Goal: Task Accomplishment & Management: Manage account settings

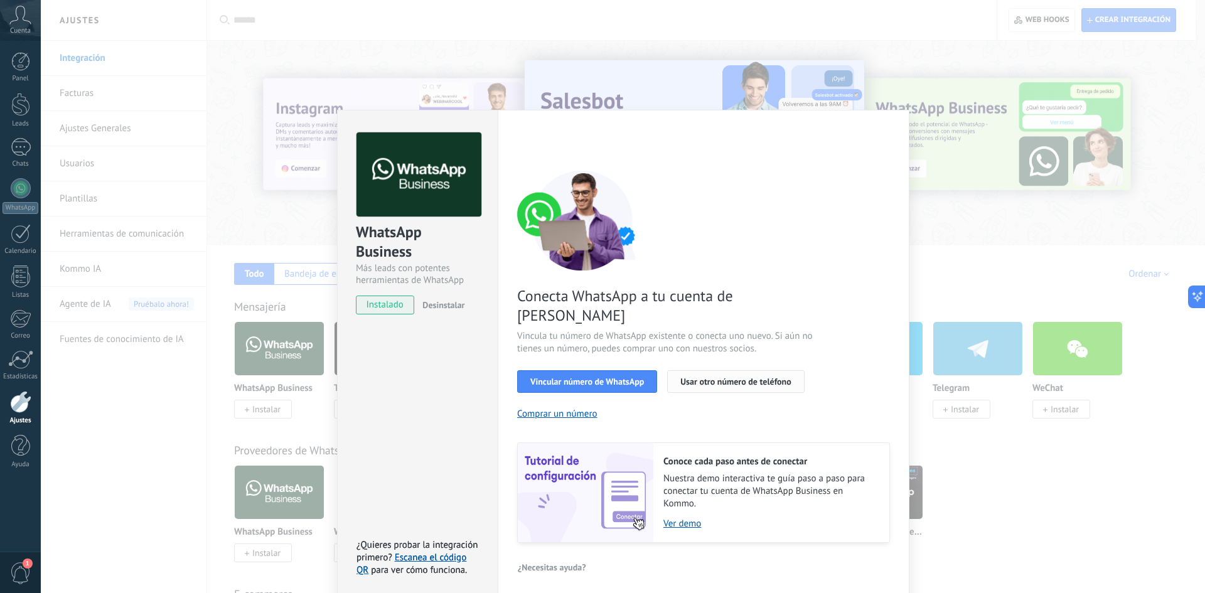
click at [697, 377] on span "Usar otro número de teléfono" at bounding box center [736, 381] width 110 height 9
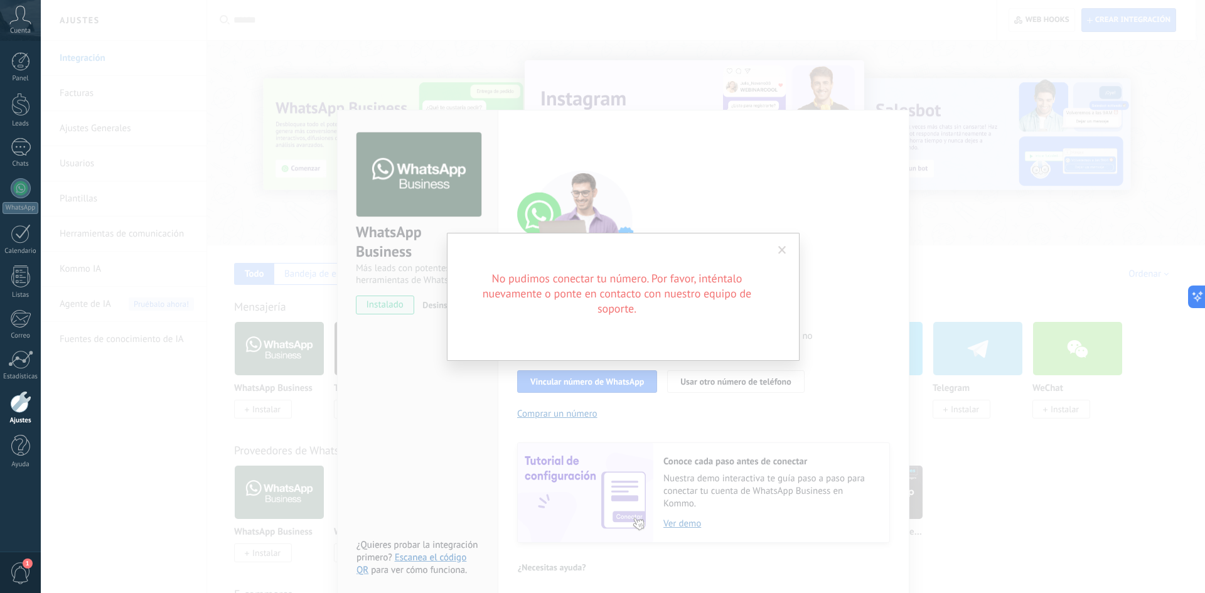
click at [655, 454] on div "No pudimos conectar tu número. Por favor, inténtalo nuevamente o ponte en conta…" at bounding box center [623, 296] width 1165 height 593
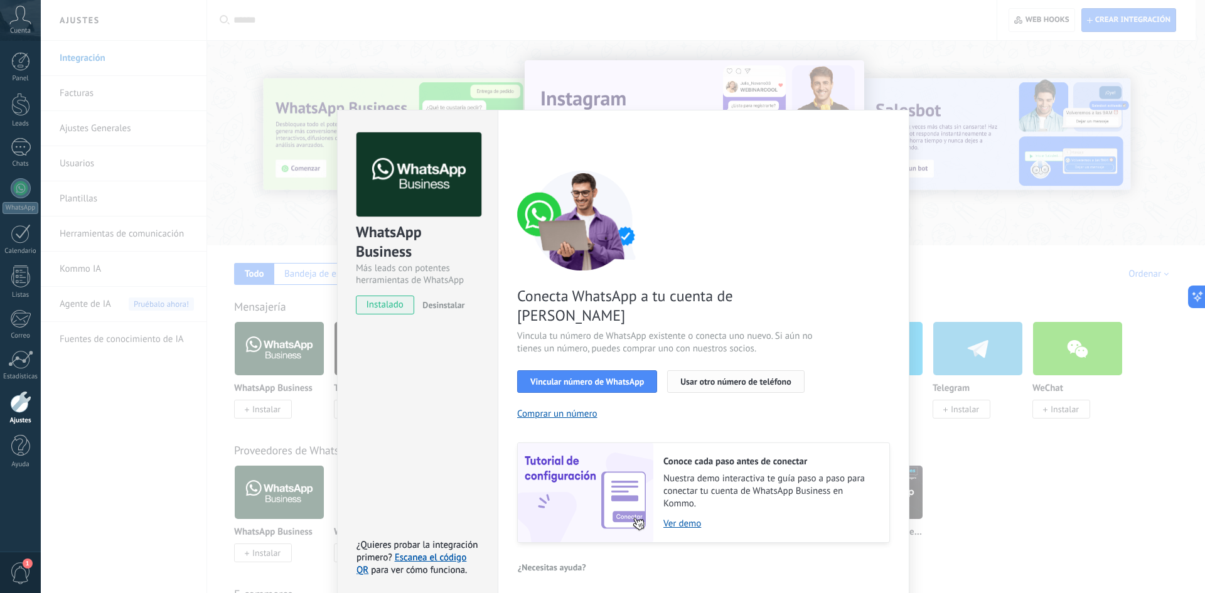
click at [720, 377] on span "Usar otro número de teléfono" at bounding box center [736, 381] width 110 height 9
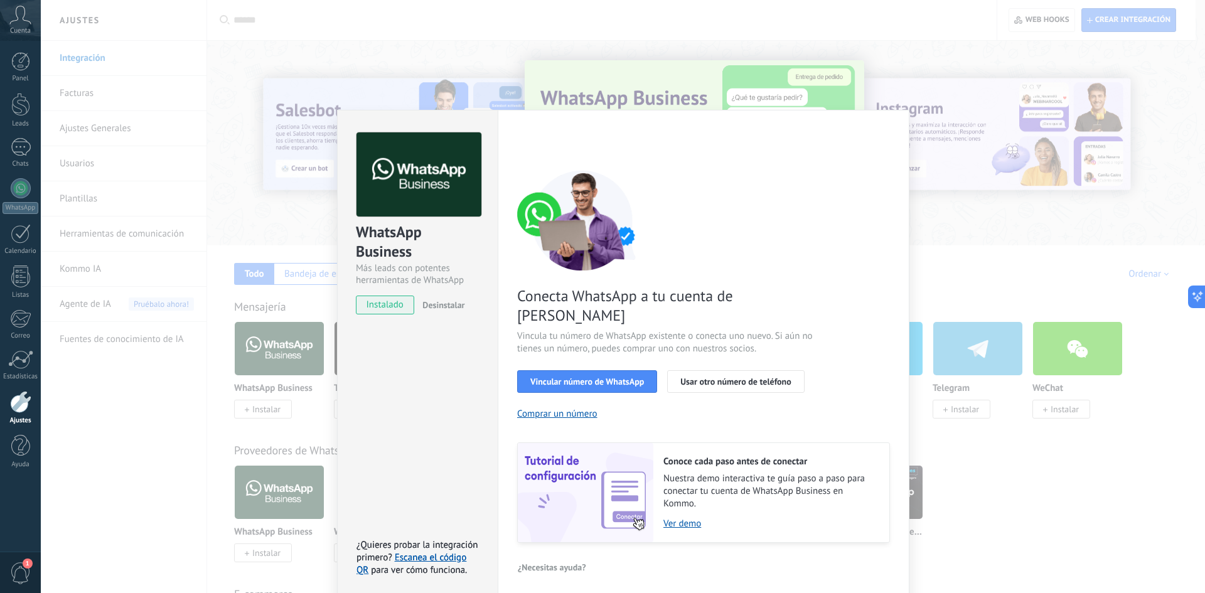
click at [917, 234] on div "WhatsApp Business Más leads con potentes herramientas de WhatsApp instalado Des…" at bounding box center [623, 296] width 1165 height 593
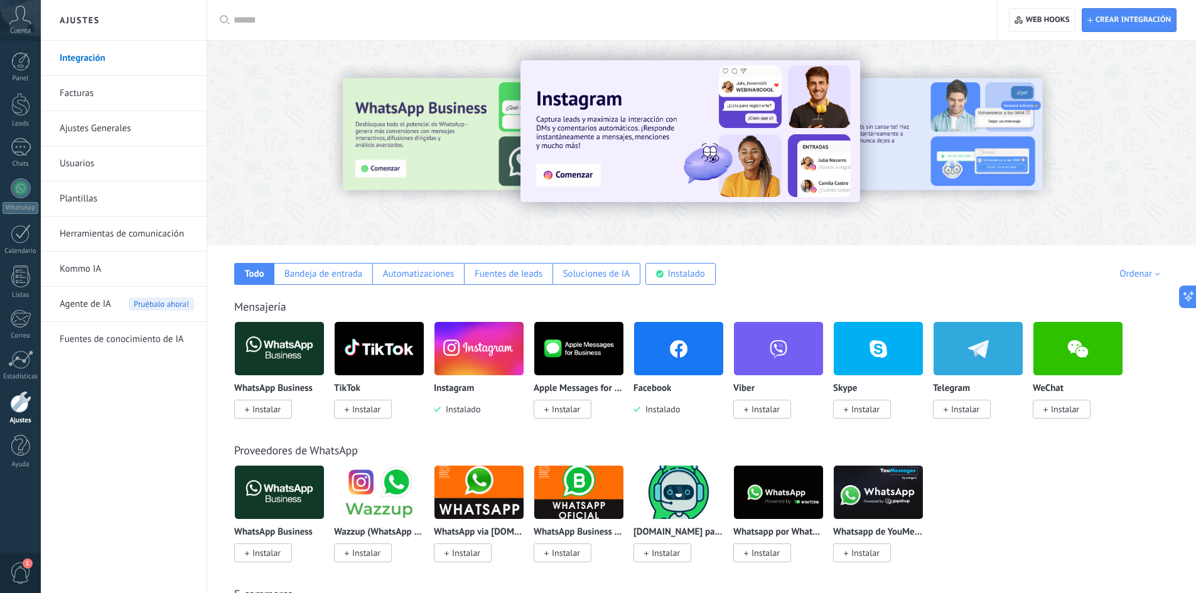
click at [29, 413] on link "Ajustes" at bounding box center [20, 408] width 41 height 34
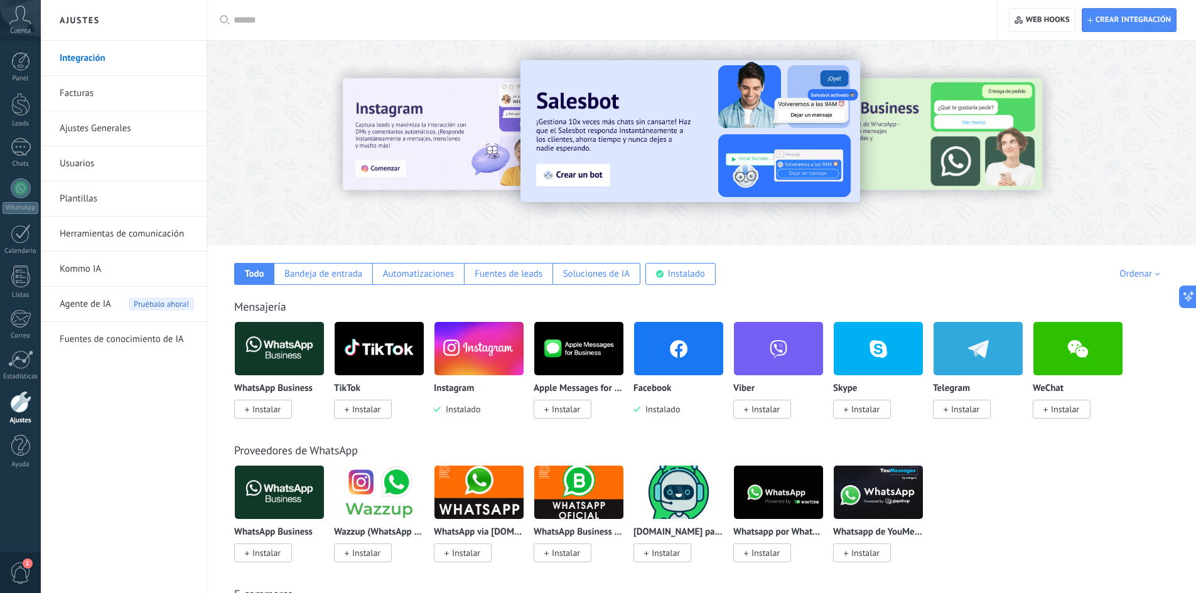
click at [142, 58] on link "Integración" at bounding box center [127, 58] width 134 height 35
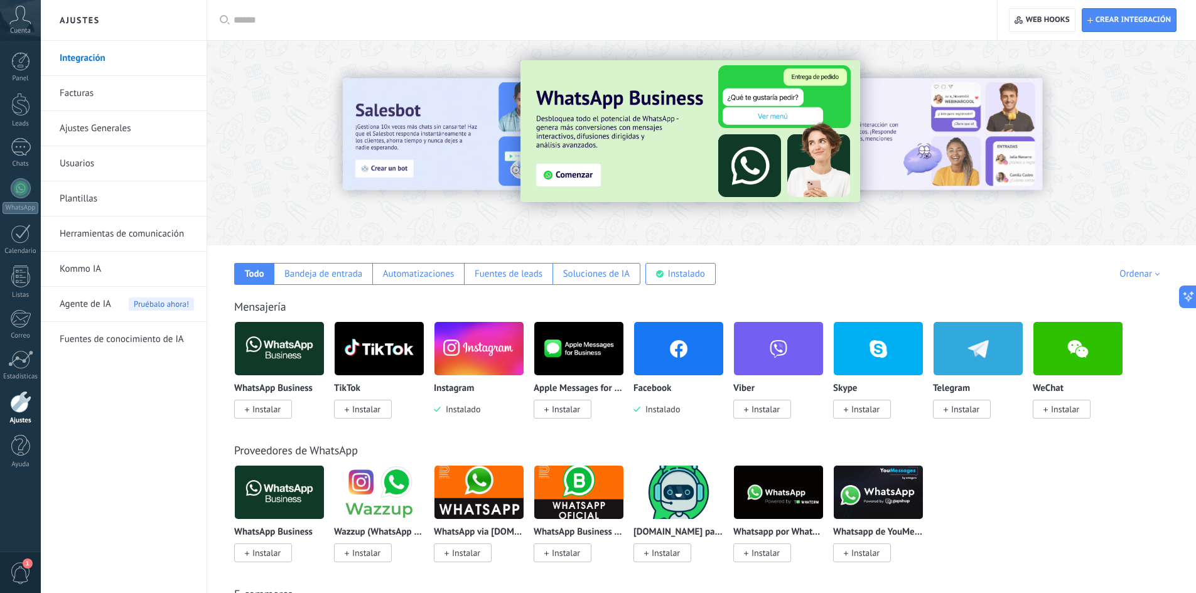
click at [269, 376] on div "WhatsApp Business Instalar" at bounding box center [279, 368] width 90 height 94
click at [278, 341] on img at bounding box center [279, 348] width 89 height 61
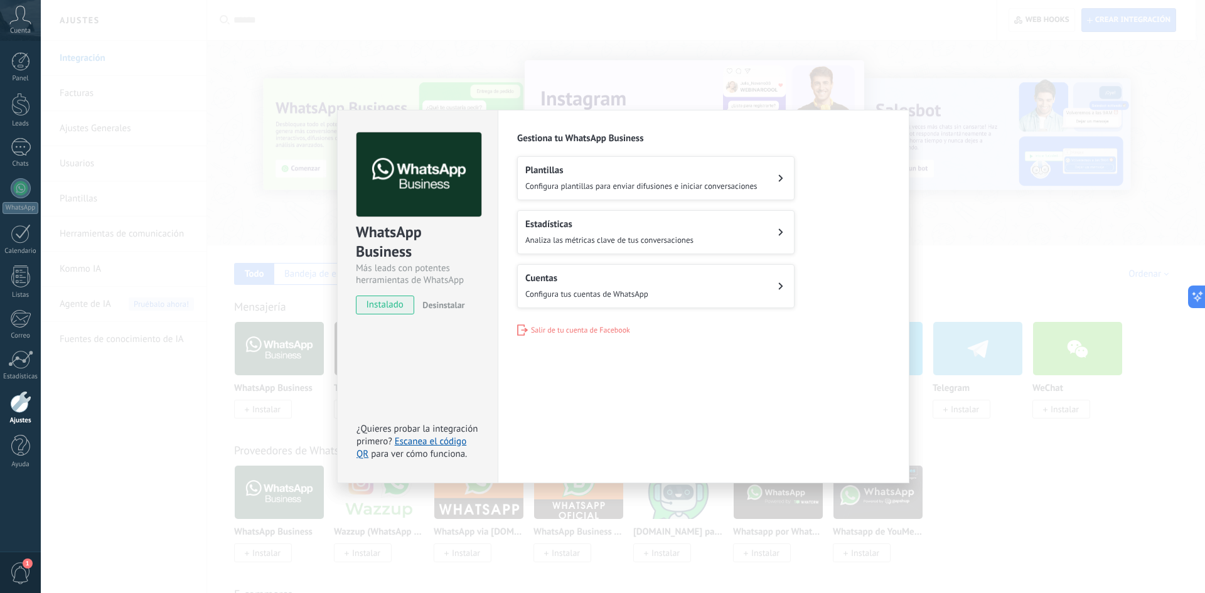
click at [765, 287] on button "Cuentas Configura tus cuentas de WhatsApp" at bounding box center [655, 286] width 277 height 44
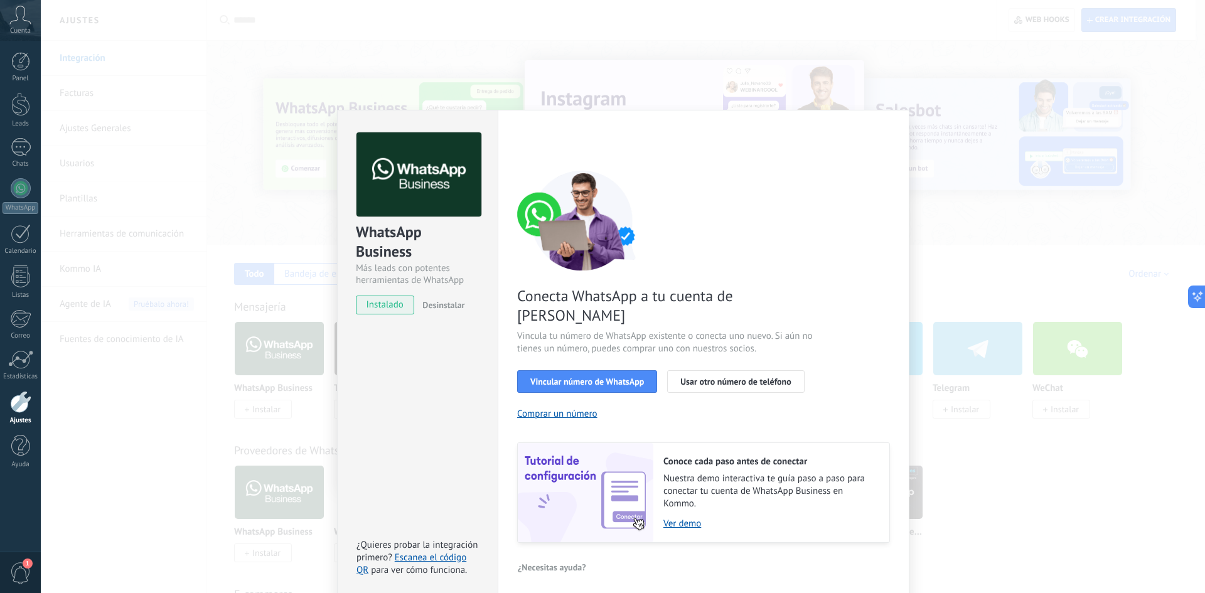
click at [994, 102] on div "WhatsApp Business Más leads con potentes herramientas de WhatsApp instalado Des…" at bounding box center [623, 296] width 1165 height 593
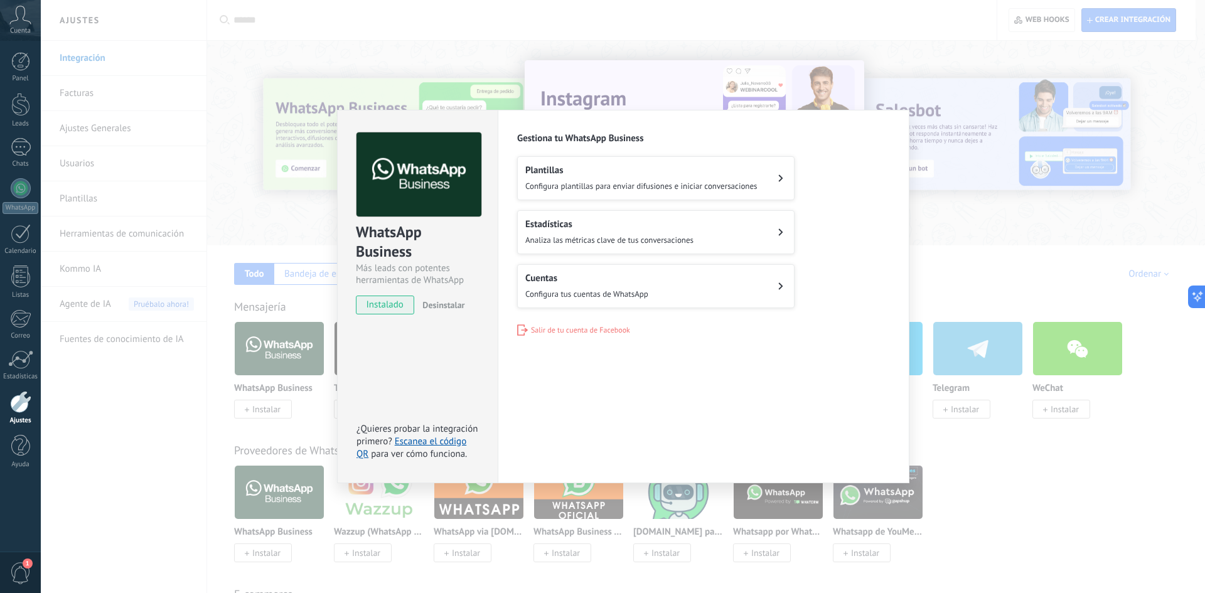
click at [749, 223] on button "Estadísticas Analiza las métricas clave de tus conversaciones" at bounding box center [655, 232] width 277 height 44
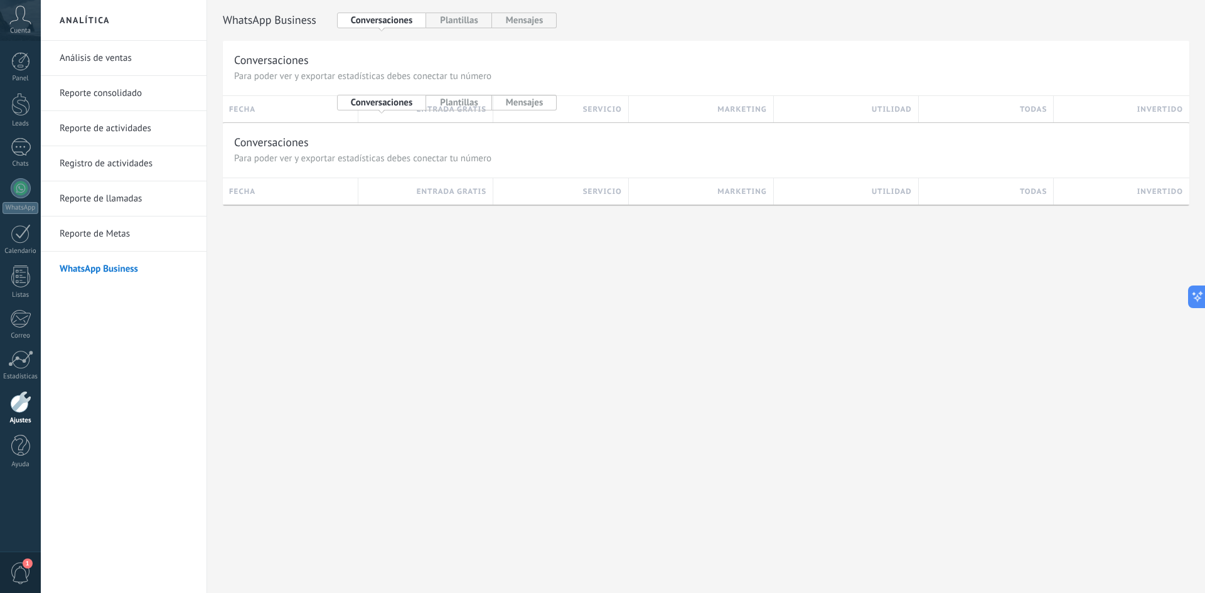
click at [175, 267] on link "WhatsApp Business" at bounding box center [127, 269] width 134 height 35
click at [27, 390] on div "Panel Leads Chats WhatsApp Clientes" at bounding box center [20, 266] width 41 height 429
click at [24, 396] on div at bounding box center [20, 402] width 21 height 22
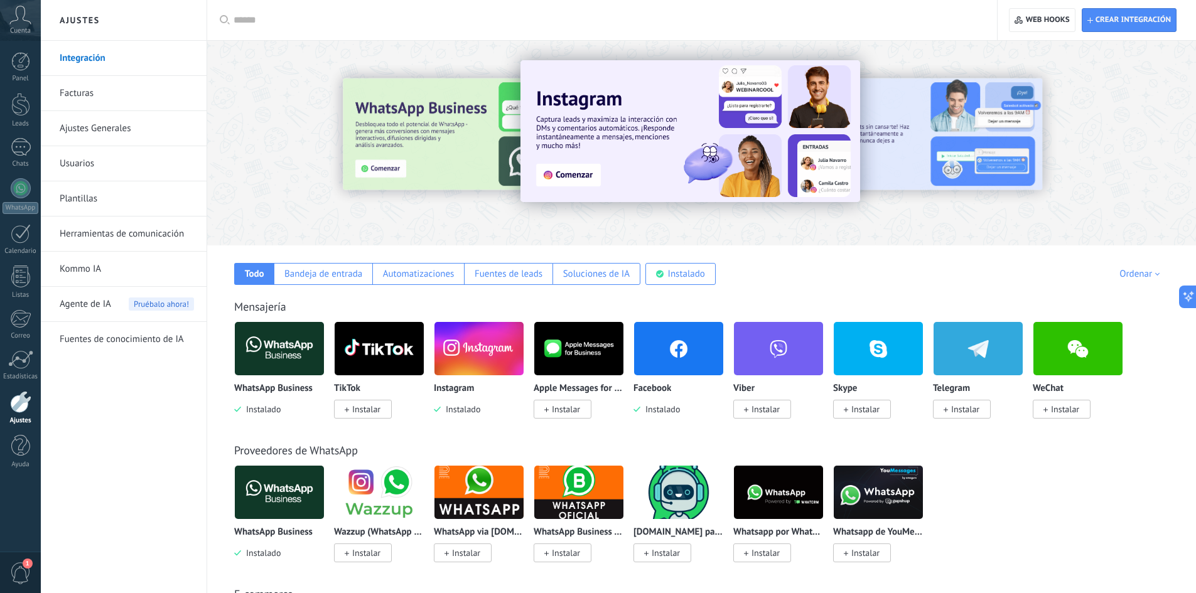
click at [244, 372] on img at bounding box center [279, 348] width 89 height 61
click at [270, 338] on img at bounding box center [279, 348] width 89 height 61
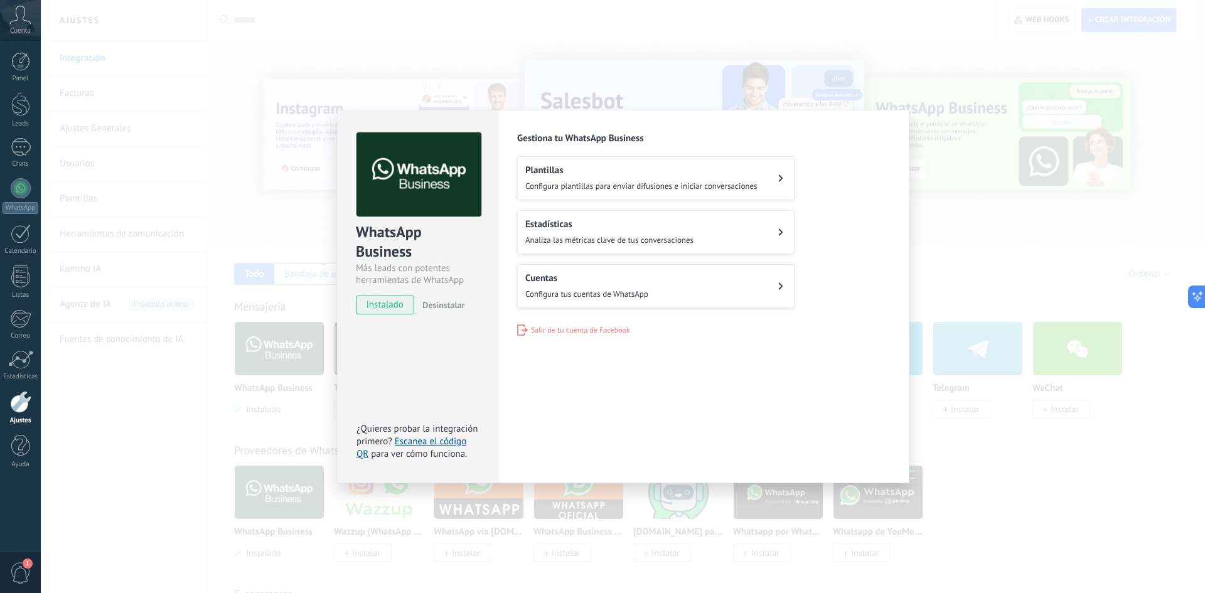
click at [542, 18] on div "WhatsApp Business Más leads con potentes herramientas de WhatsApp instalado Des…" at bounding box center [623, 296] width 1165 height 593
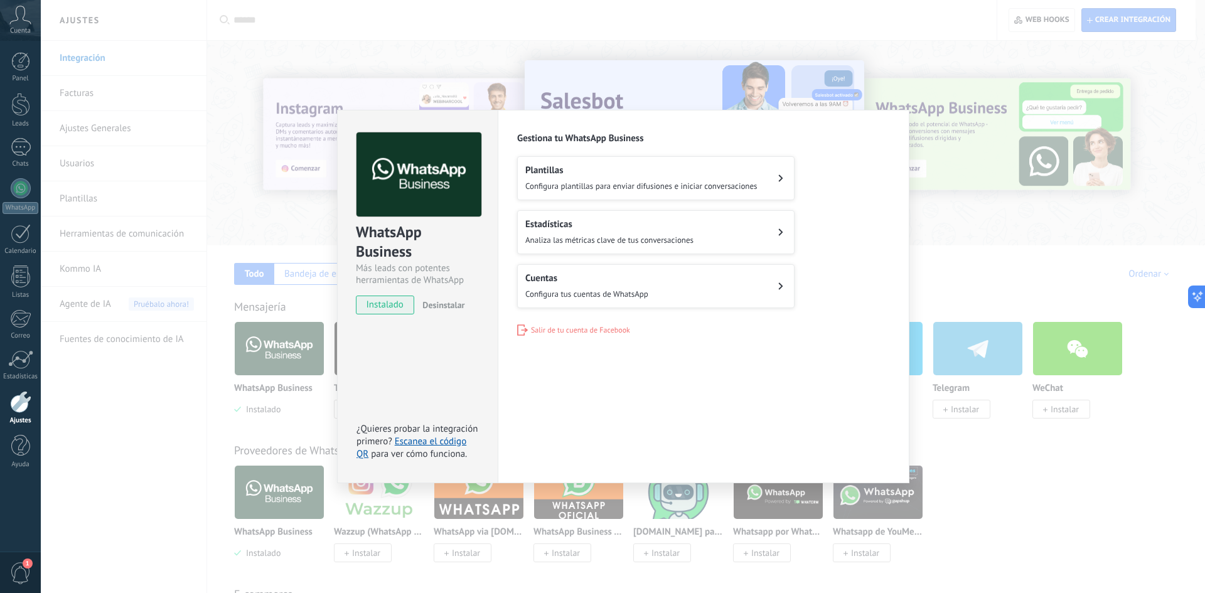
click at [275, 158] on div "WhatsApp Business Más leads con potentes herramientas de WhatsApp instalado Des…" at bounding box center [623, 296] width 1165 height 593
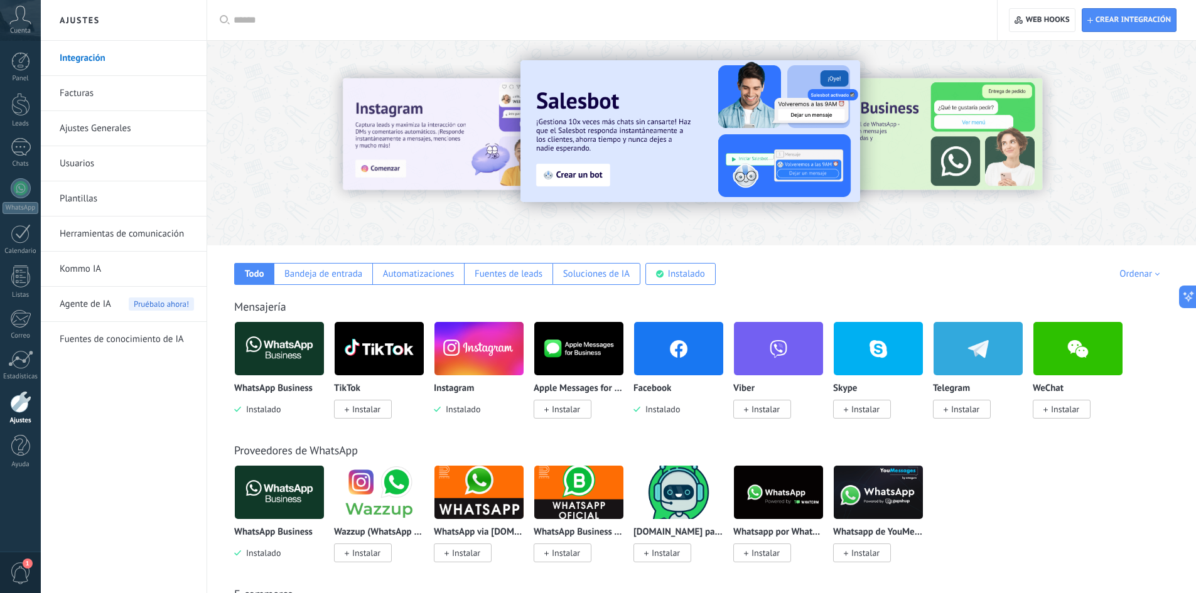
click at [293, 350] on img at bounding box center [279, 348] width 89 height 61
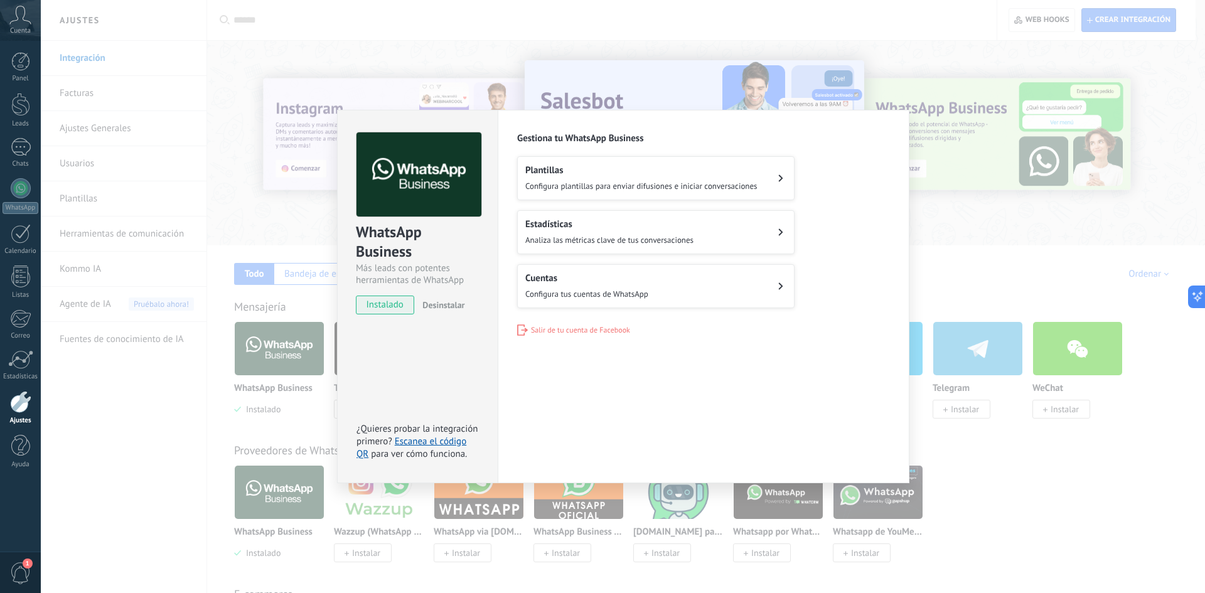
click at [301, 325] on div "WhatsApp Business Más leads con potentes herramientas de WhatsApp instalado Des…" at bounding box center [623, 296] width 1165 height 593
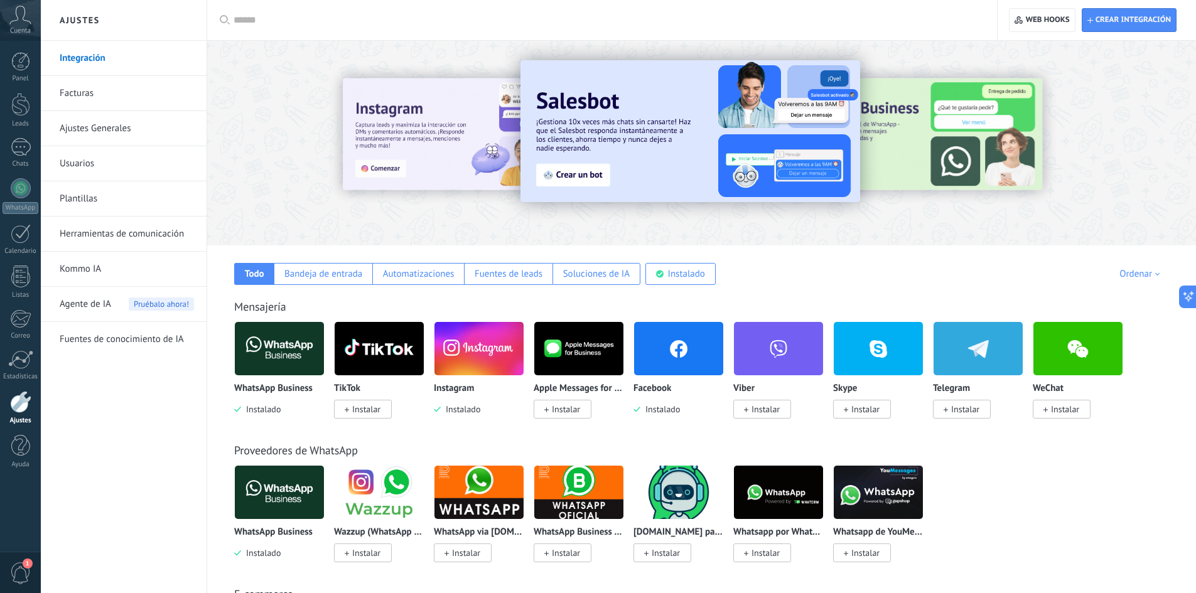
click at [295, 336] on img at bounding box center [279, 348] width 89 height 61
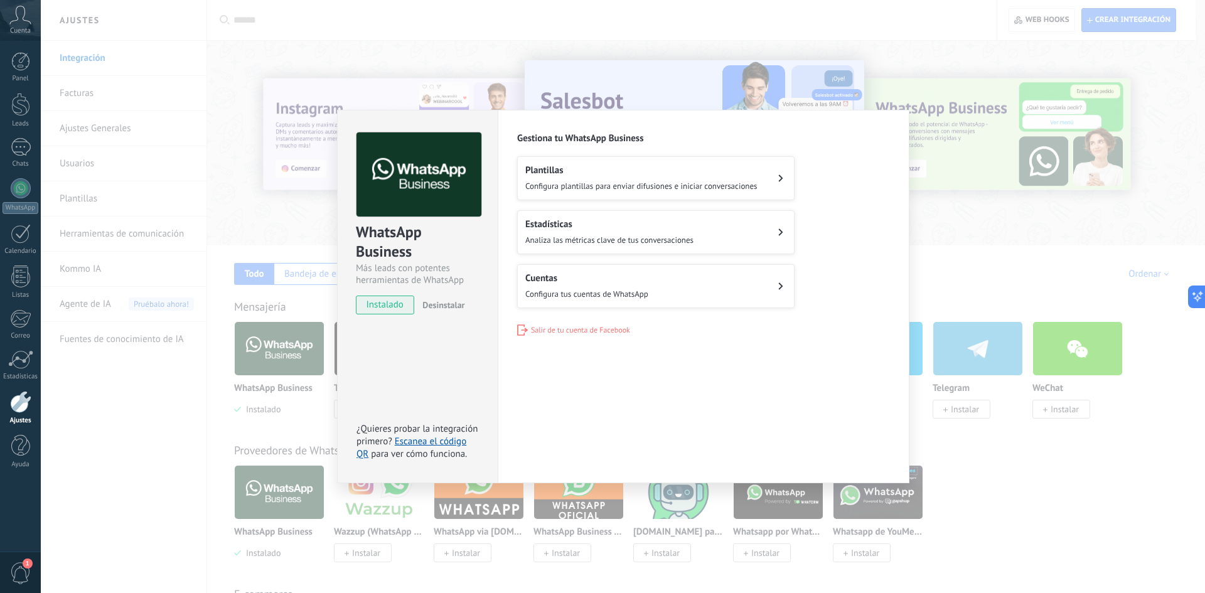
click at [245, 44] on div "WhatsApp Business Más leads con potentes herramientas de WhatsApp instalado Des…" at bounding box center [623, 296] width 1165 height 593
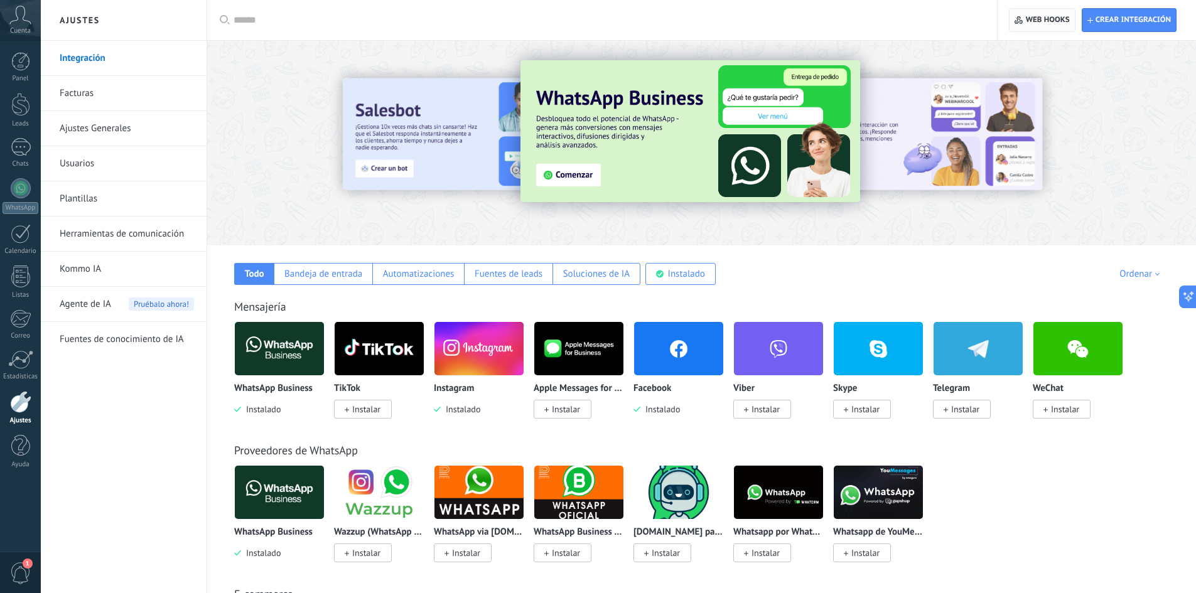
click at [1060, 19] on span "Web hooks 0" at bounding box center [1048, 20] width 44 height 10
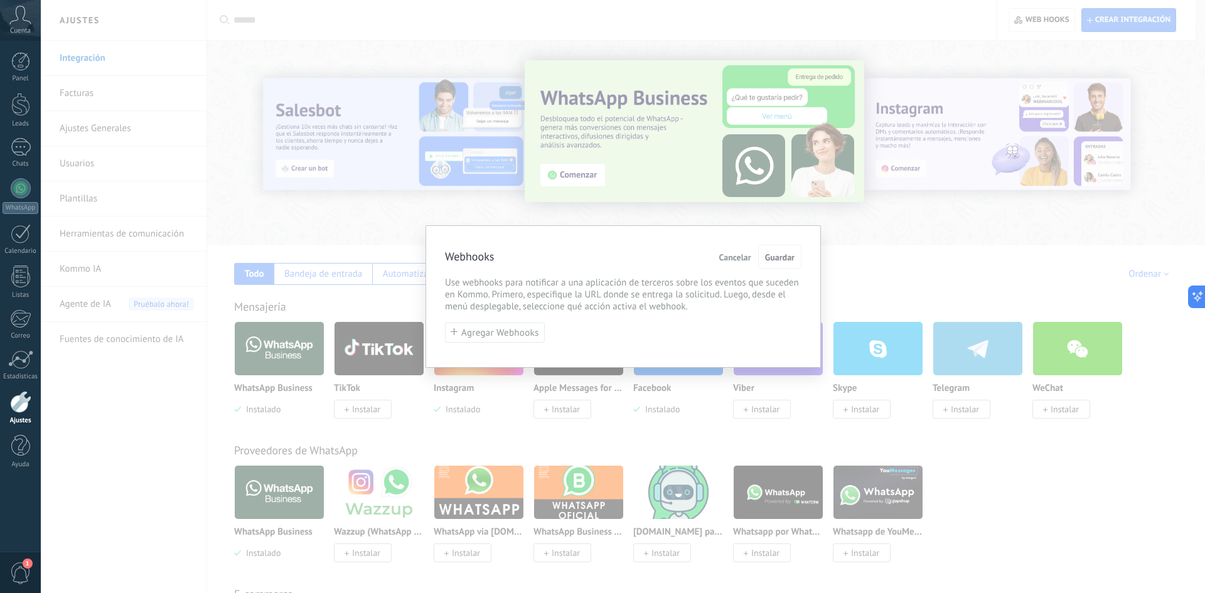
click at [720, 257] on span "Cancelar" at bounding box center [735, 257] width 32 height 9
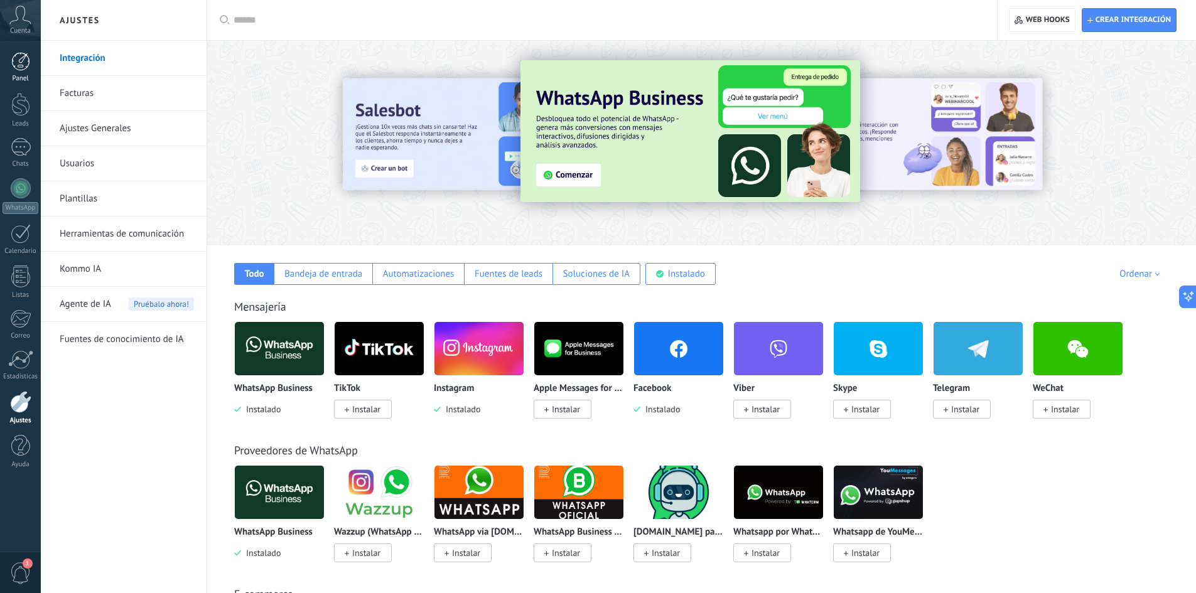
click at [23, 68] on div at bounding box center [20, 61] width 19 height 19
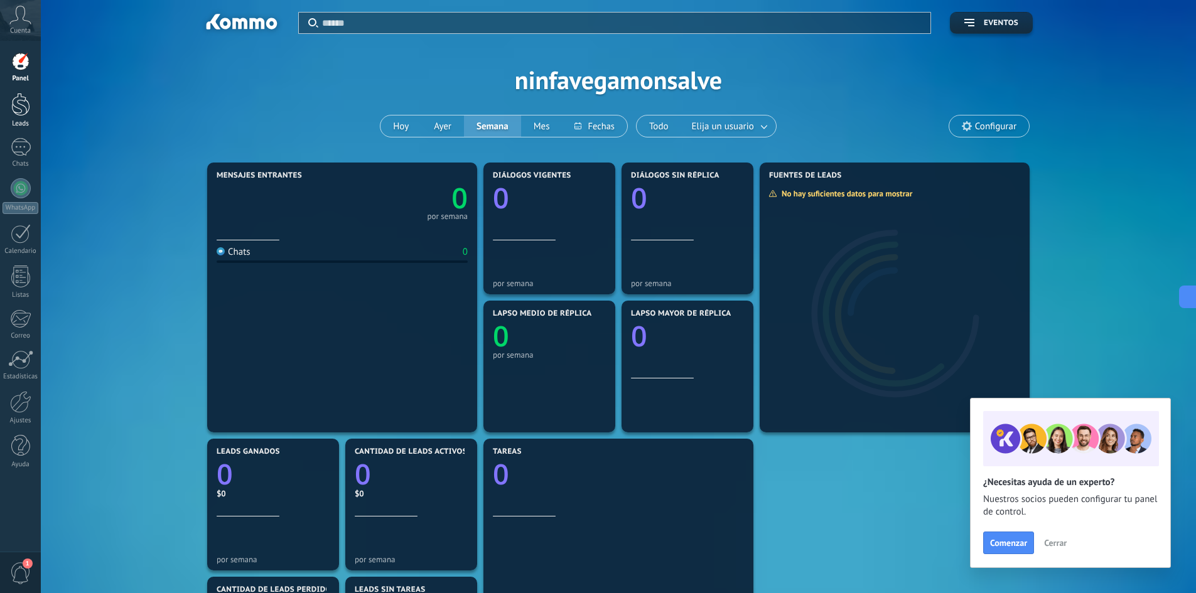
click at [26, 104] on div at bounding box center [20, 104] width 19 height 23
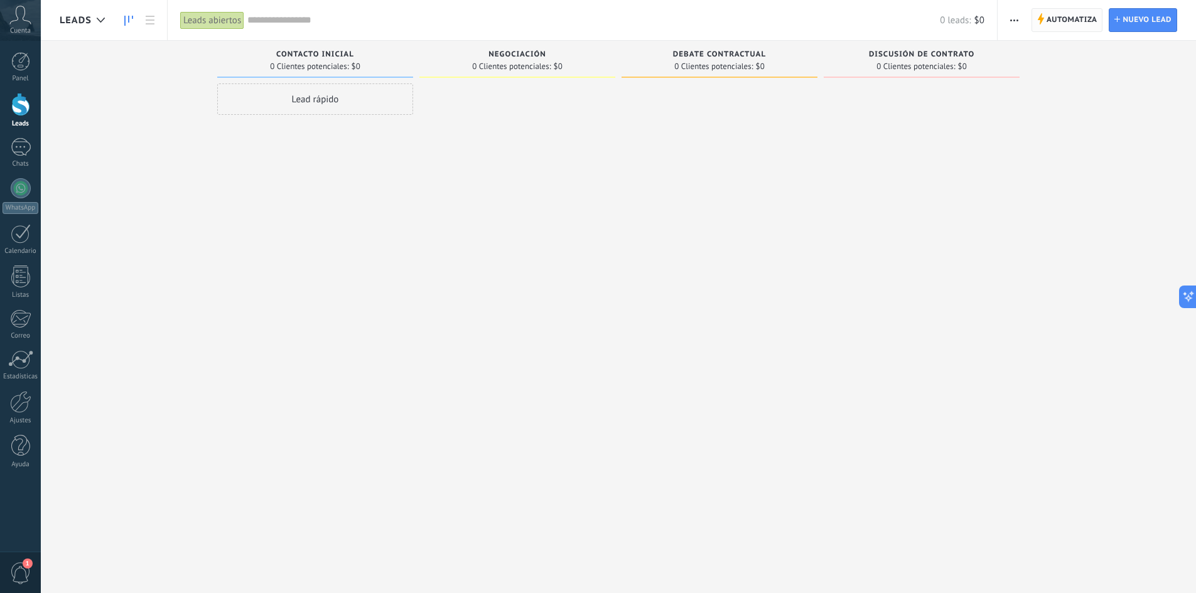
click at [1069, 25] on span "Automatiza" at bounding box center [1072, 20] width 51 height 23
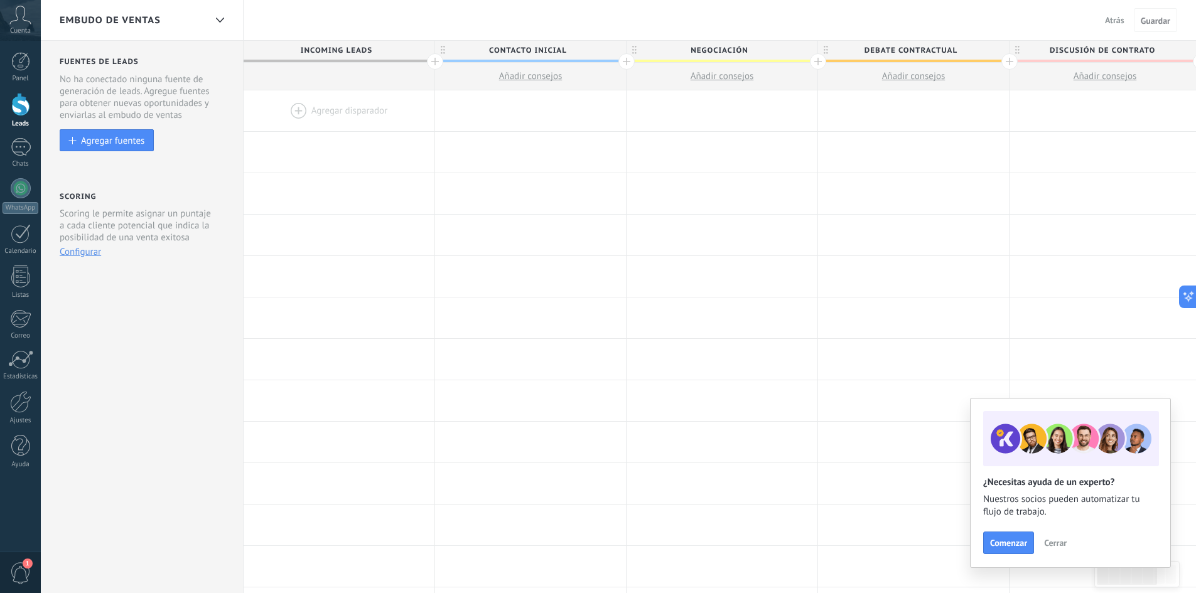
click at [308, 95] on div at bounding box center [339, 110] width 191 height 41
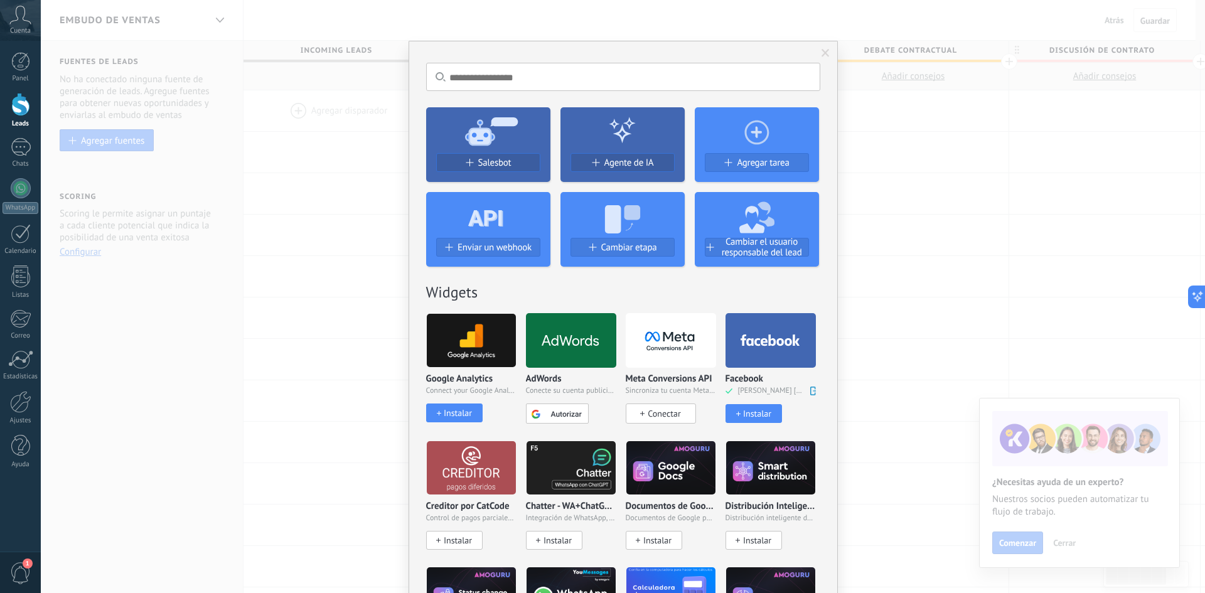
click at [664, 341] on icon at bounding box center [671, 340] width 89 height 28
click at [313, 208] on div "No hay resultados Salesbot Agente de IA Agregar tarea Enviar un webhook Cambiar…" at bounding box center [623, 296] width 1165 height 593
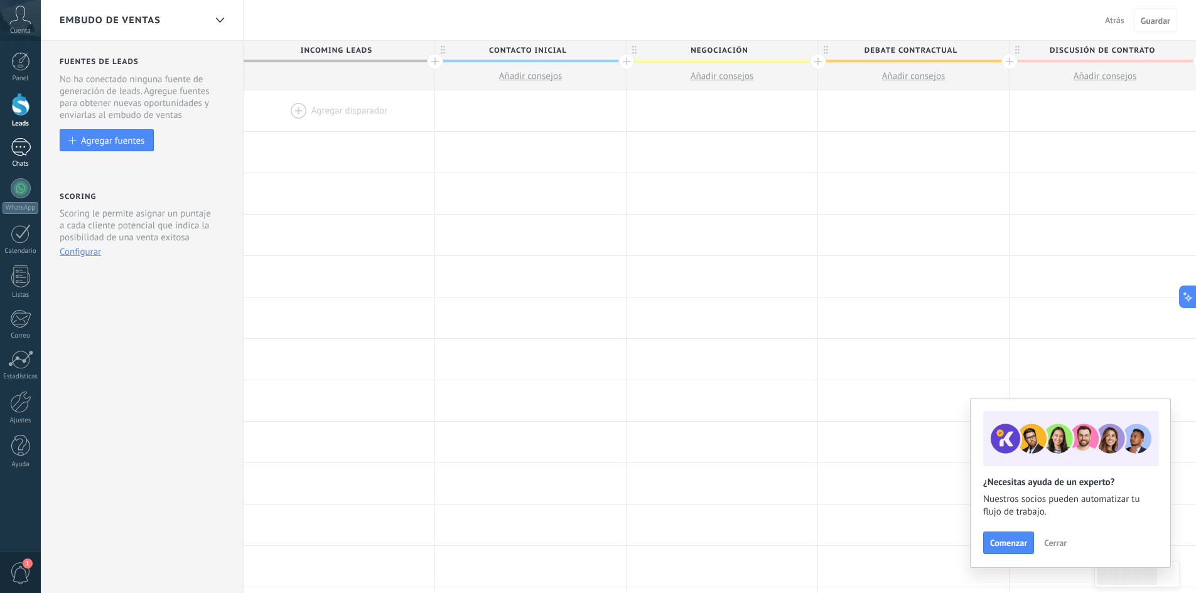
click at [25, 153] on div at bounding box center [21, 147] width 20 height 18
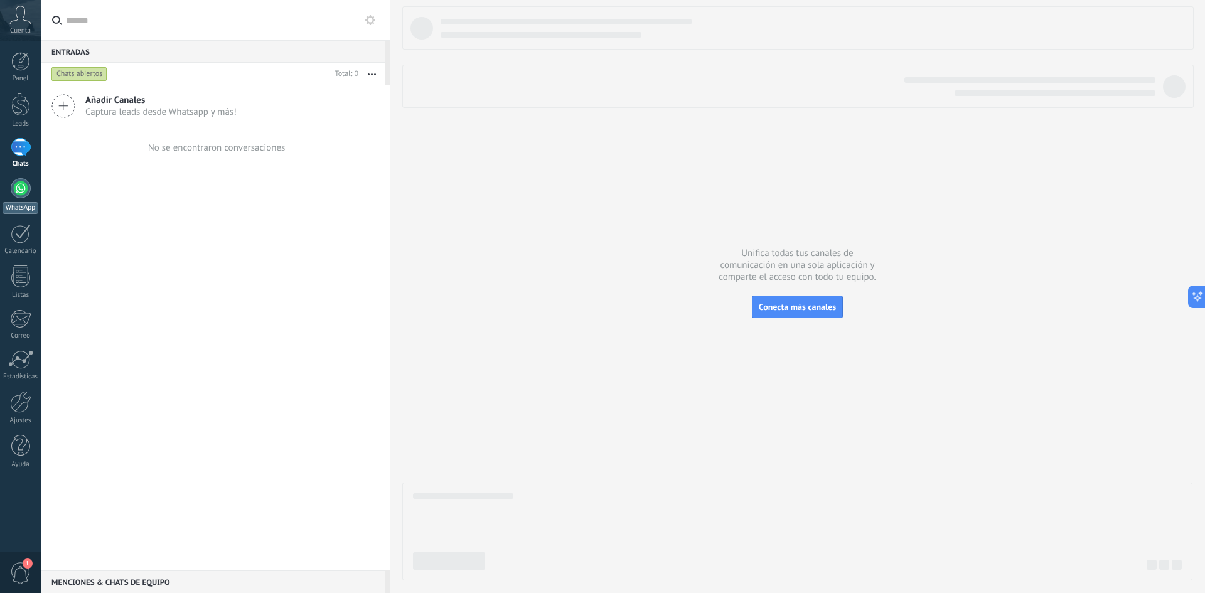
click at [28, 190] on div at bounding box center [21, 188] width 20 height 20
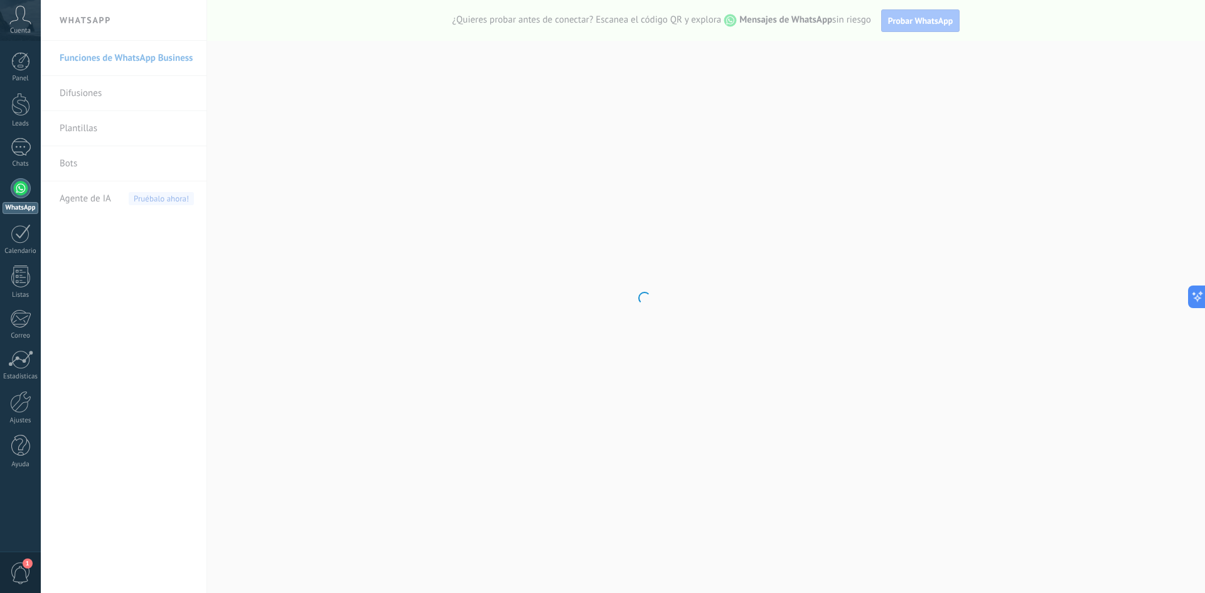
click at [122, 99] on body ".abccls-1,.abccls-2{fill-rule:evenodd}.abccls-2{fill:#fff} .abfcls-1{fill:none}…" at bounding box center [602, 296] width 1205 height 593
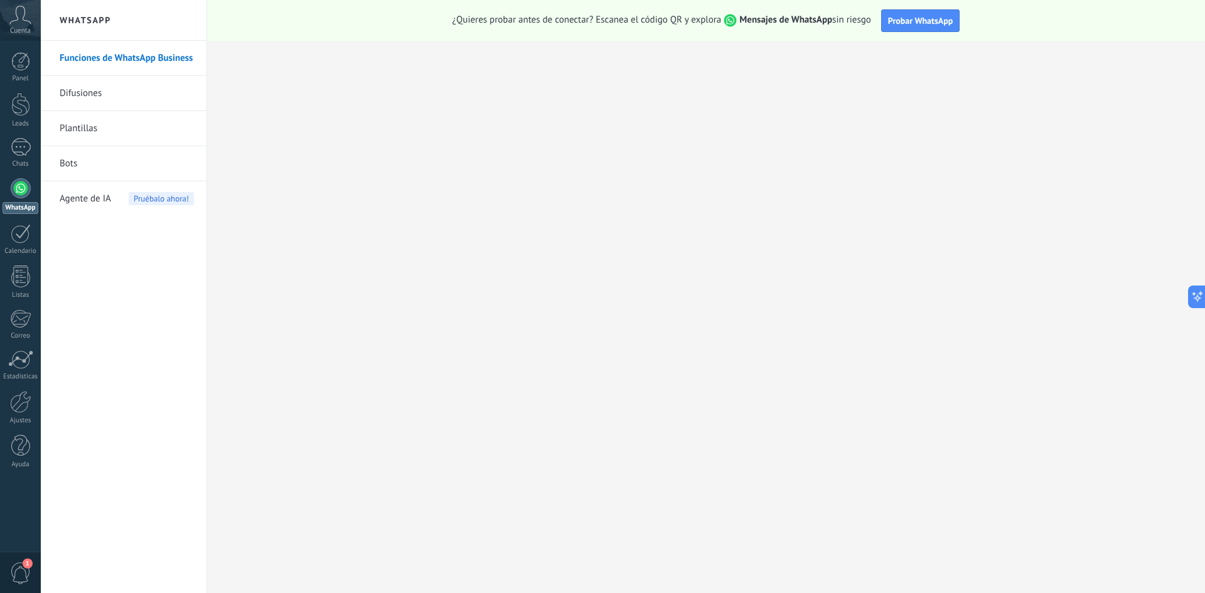
click at [99, 94] on link "Difusiones" at bounding box center [127, 93] width 134 height 35
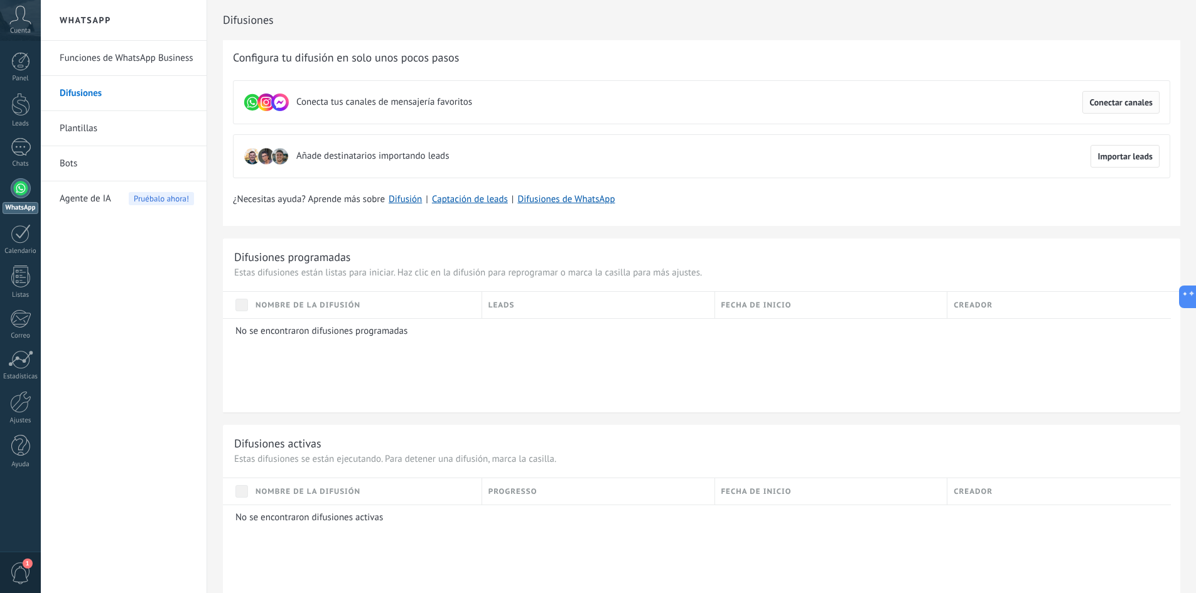
click at [1099, 98] on span "Conectar canales" at bounding box center [1120, 102] width 63 height 9
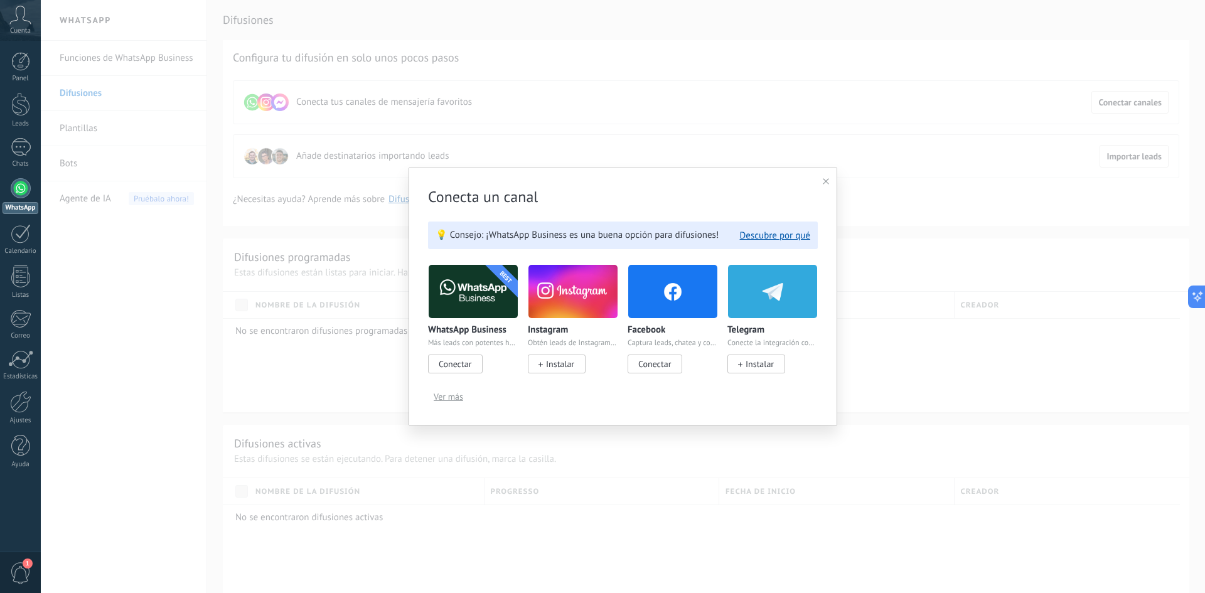
click at [473, 361] on span "Conectar" at bounding box center [455, 364] width 55 height 19
click at [443, 365] on span "Conectar" at bounding box center [455, 363] width 33 height 11
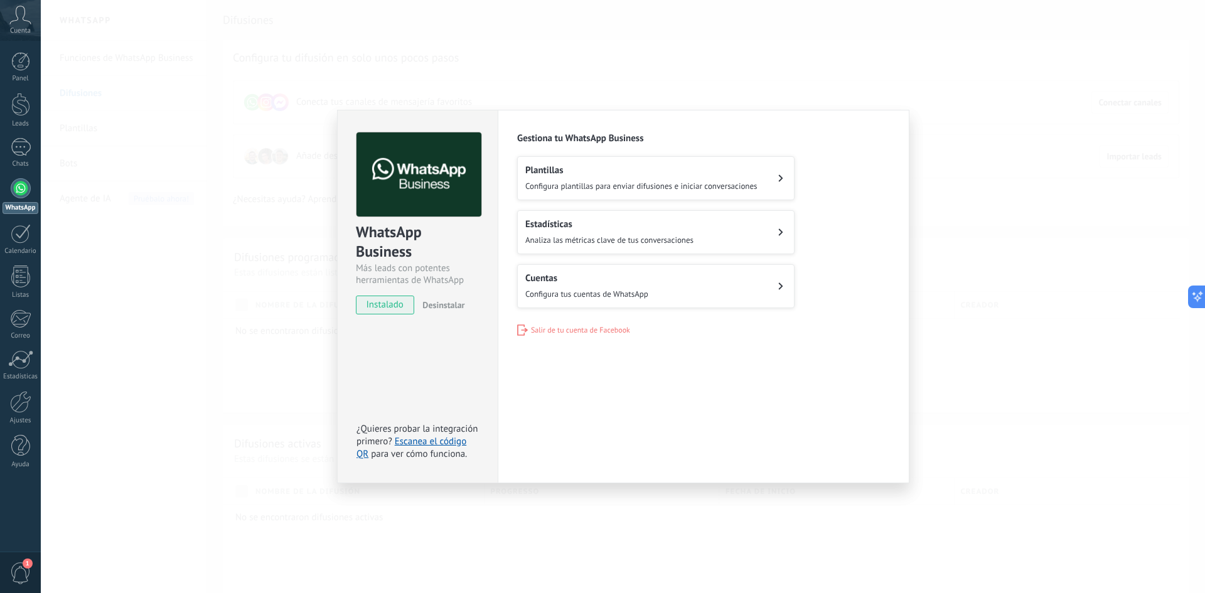
click at [795, 279] on div "Plantillas Configura plantillas para enviar difusiones e iniciar conversaciones…" at bounding box center [703, 232] width 373 height 152
click at [778, 286] on icon at bounding box center [780, 287] width 5 height 8
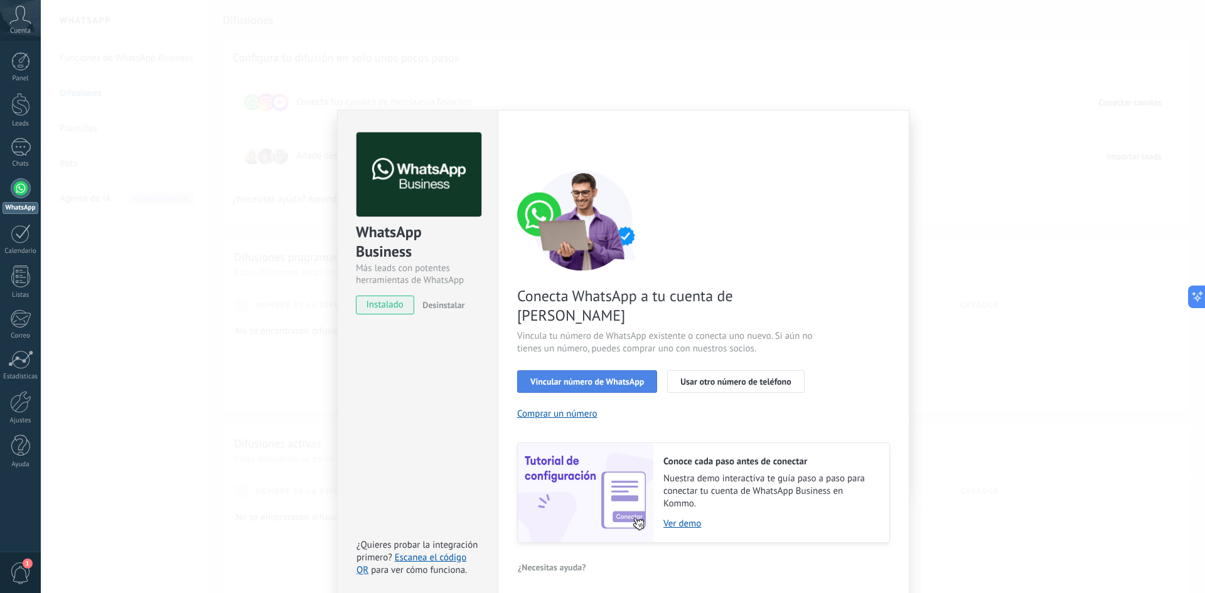
click at [631, 370] on button "Vincular número de WhatsApp" at bounding box center [587, 381] width 140 height 23
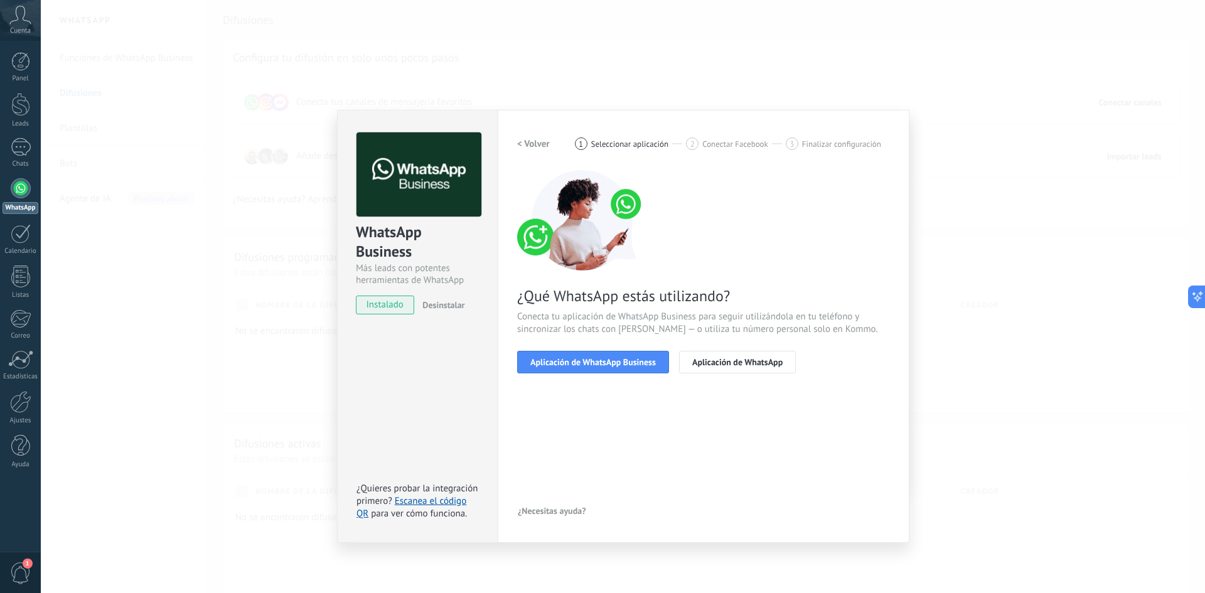
click at [929, 107] on div "WhatsApp Business Más leads con potentes herramientas de WhatsApp instalado Des…" at bounding box center [623, 296] width 1165 height 593
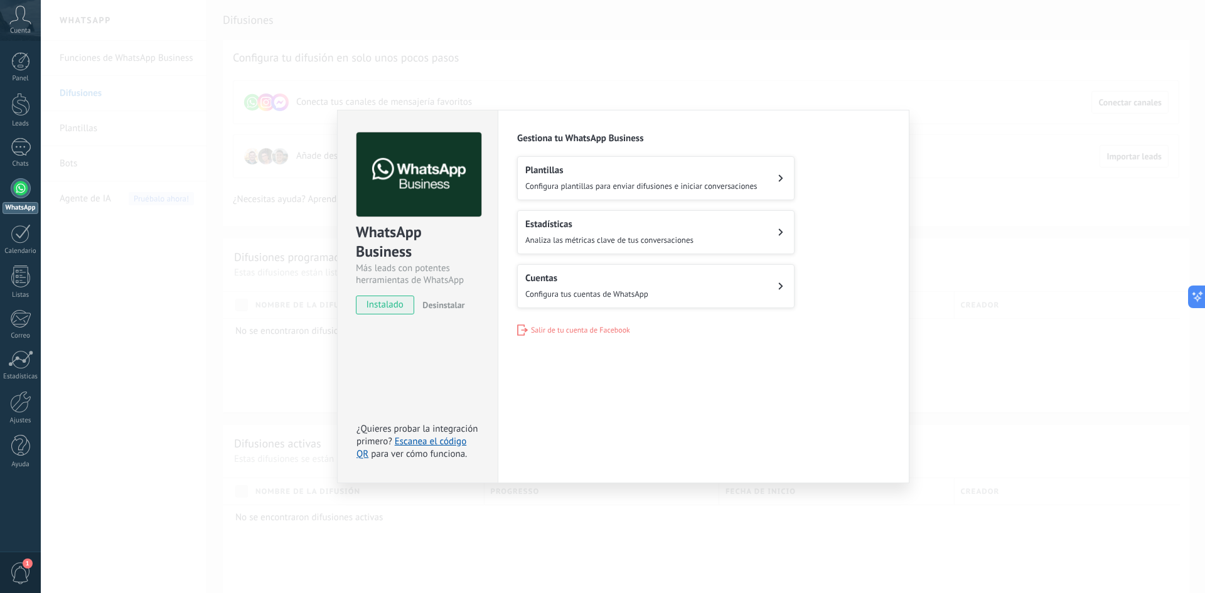
click at [587, 304] on button "Cuentas Configura tus cuentas de WhatsApp" at bounding box center [655, 286] width 277 height 44
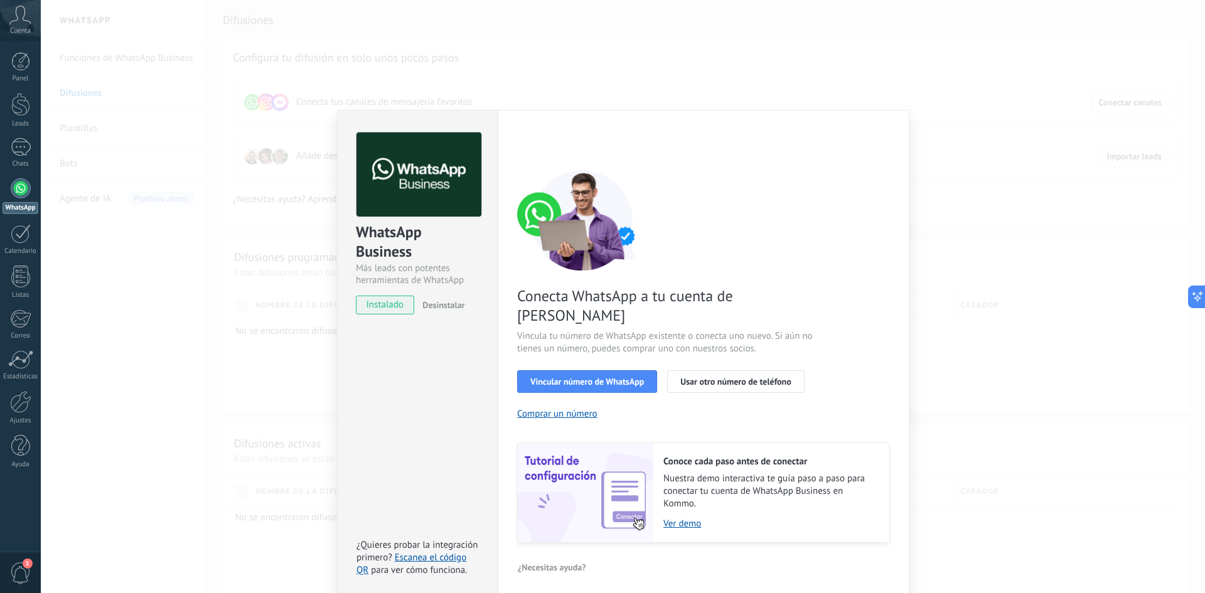
click at [587, 281] on div "Conecta WhatsApp a tu cuenta de Kommo Vincula tu número de WhatsApp existente o…" at bounding box center [703, 356] width 373 height 373
click at [702, 370] on button "Usar otro número de teléfono" at bounding box center [735, 381] width 137 height 23
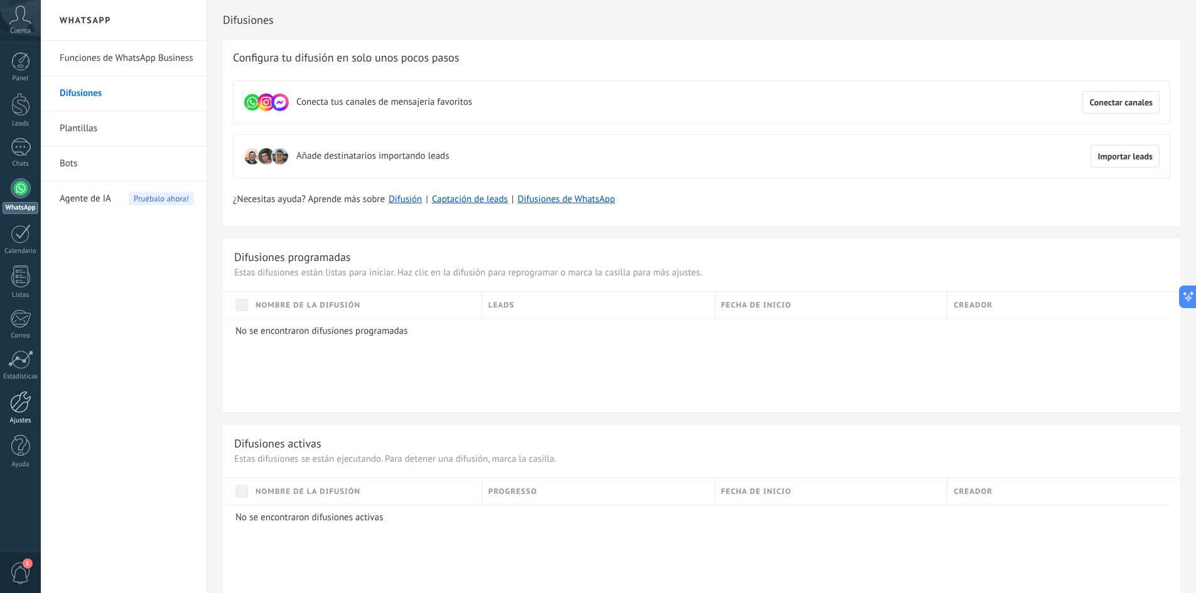
click at [26, 403] on div at bounding box center [20, 402] width 21 height 22
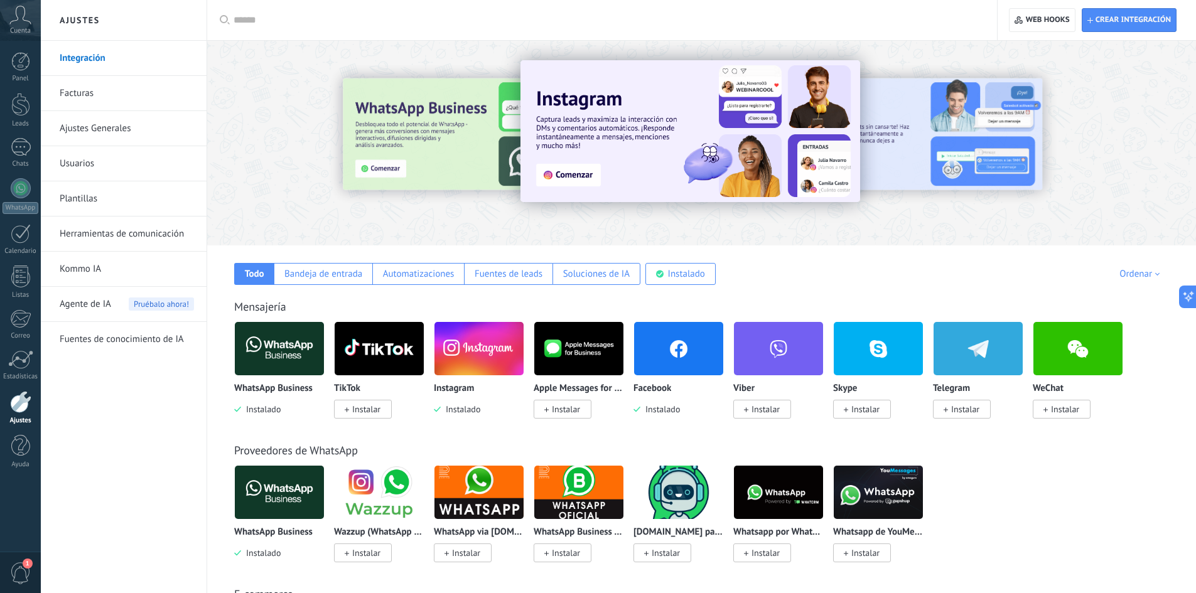
click at [280, 345] on img at bounding box center [279, 348] width 89 height 61
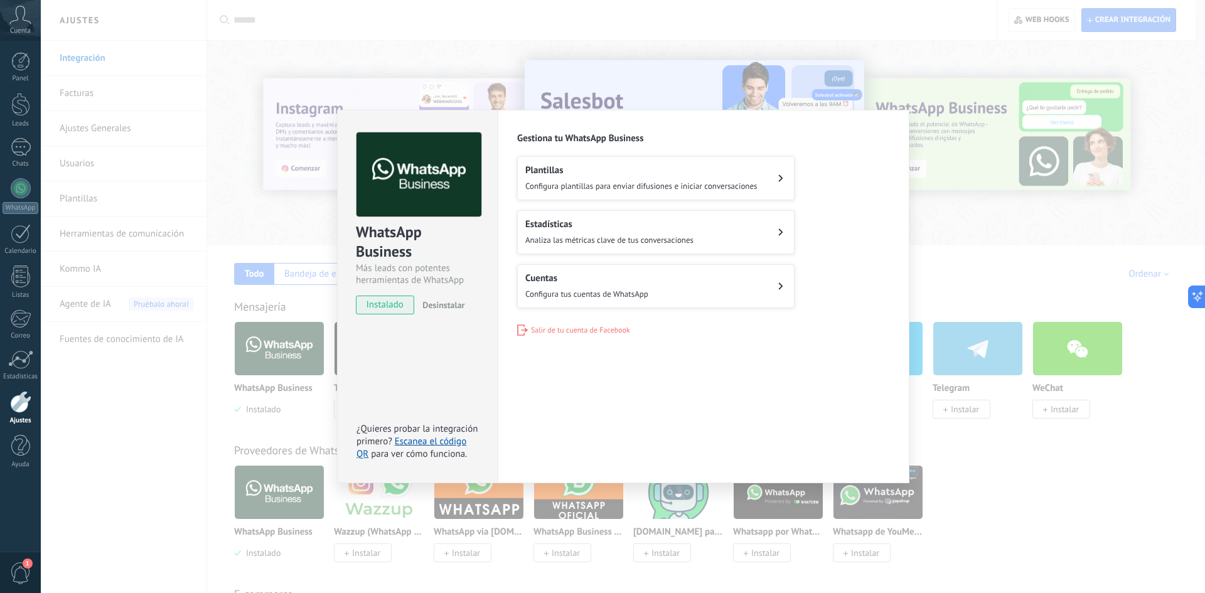
click at [767, 288] on button "Cuentas Configura tus cuentas de WhatsApp" at bounding box center [655, 286] width 277 height 44
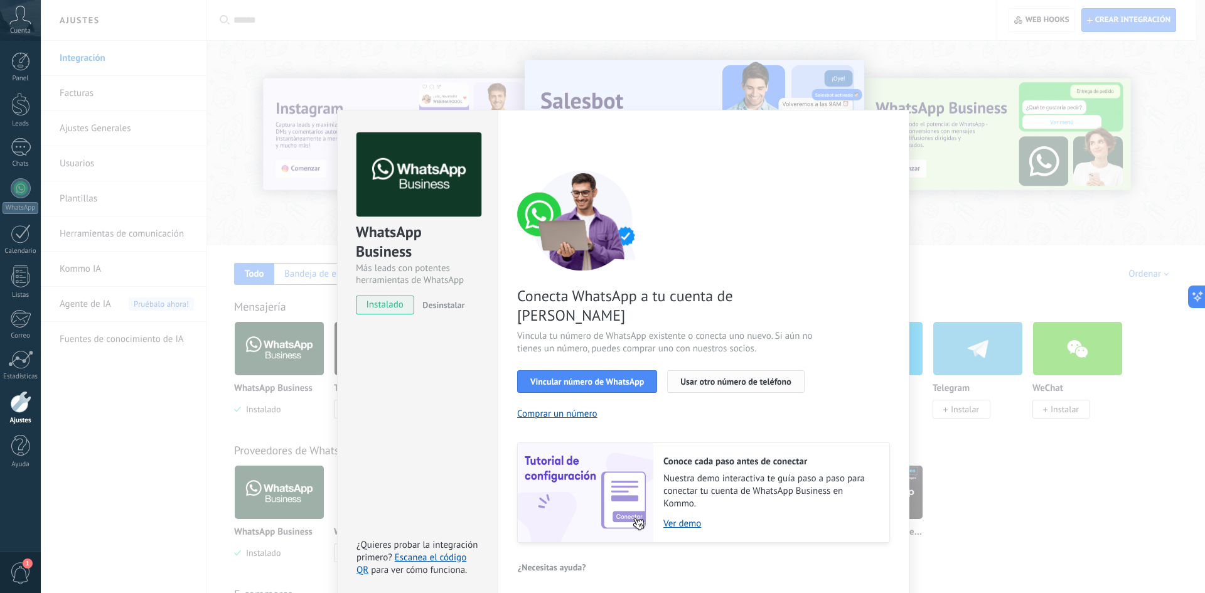
click at [708, 370] on button "Usar otro número de teléfono" at bounding box center [735, 381] width 137 height 23
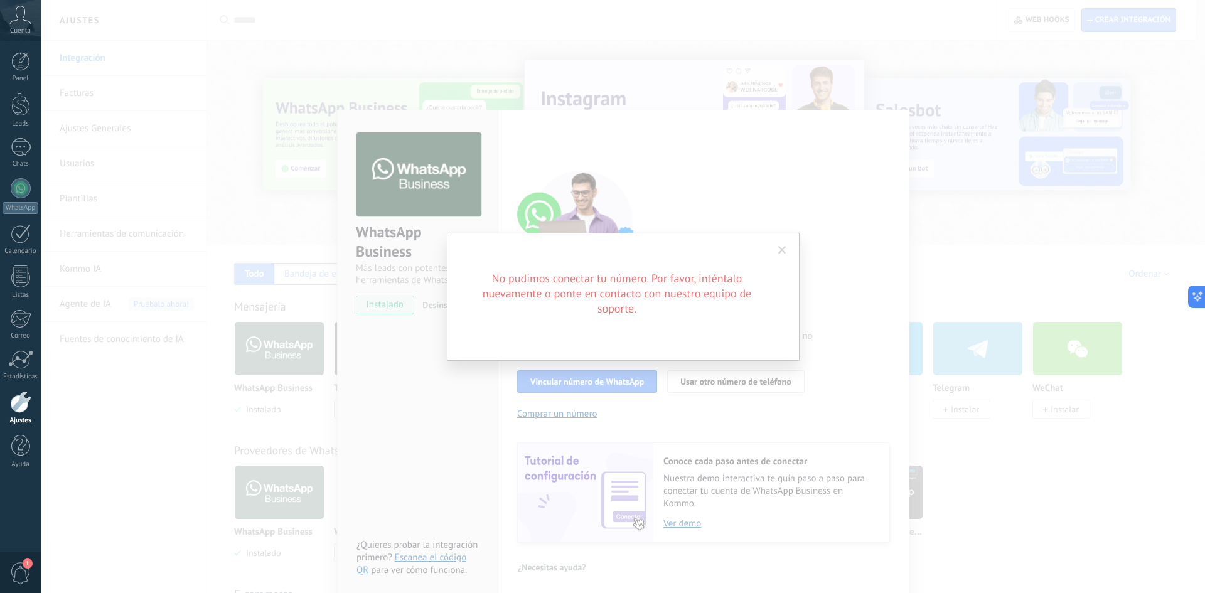
click at [782, 252] on span at bounding box center [782, 250] width 8 height 9
click at [782, 252] on div "No pudimos conectar tu número. Por favor, inténtalo nuevamente o ponte en conta…" at bounding box center [623, 296] width 1165 height 593
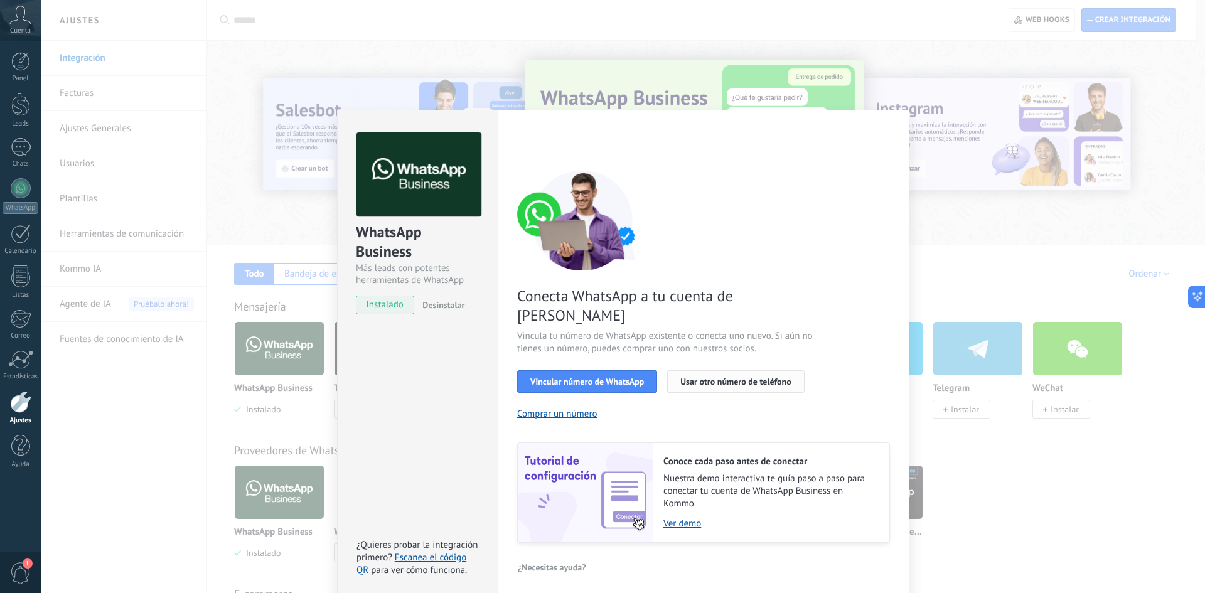
click at [729, 377] on span "Usar otro número de teléfono" at bounding box center [736, 381] width 110 height 9
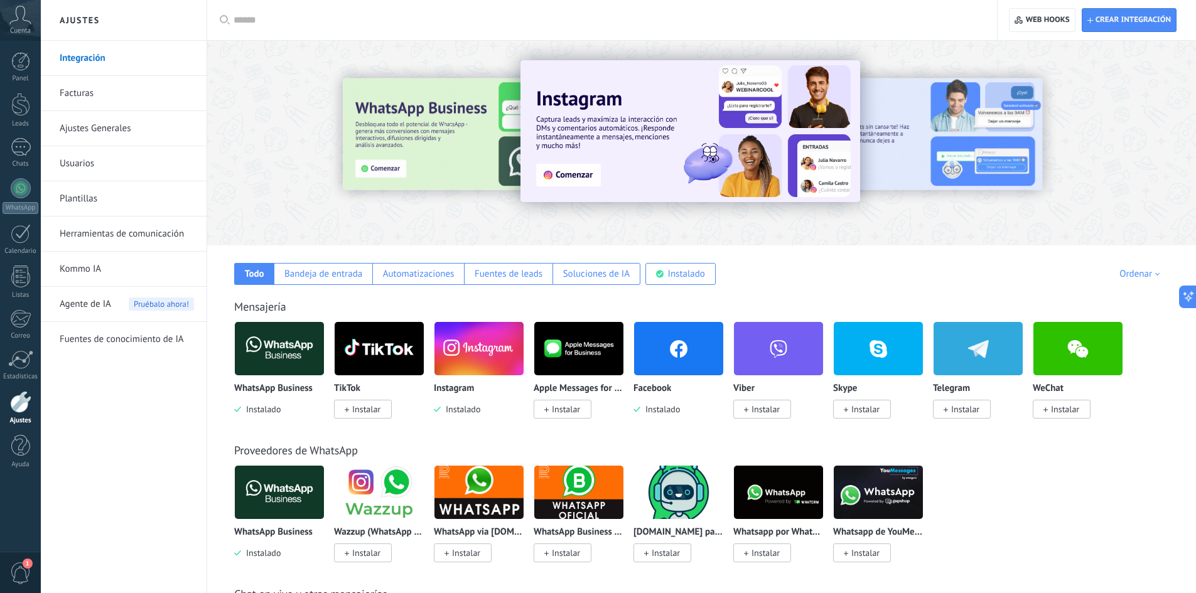
click at [266, 355] on img at bounding box center [279, 348] width 89 height 61
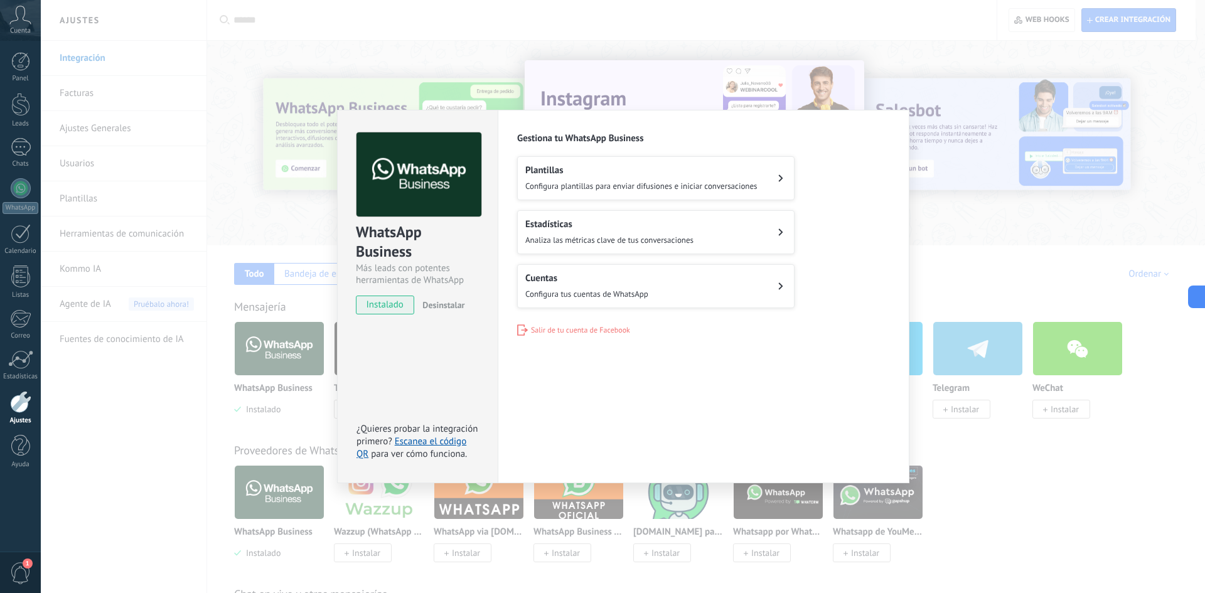
click at [699, 283] on button "Cuentas Configura tus cuentas de WhatsApp" at bounding box center [655, 286] width 277 height 44
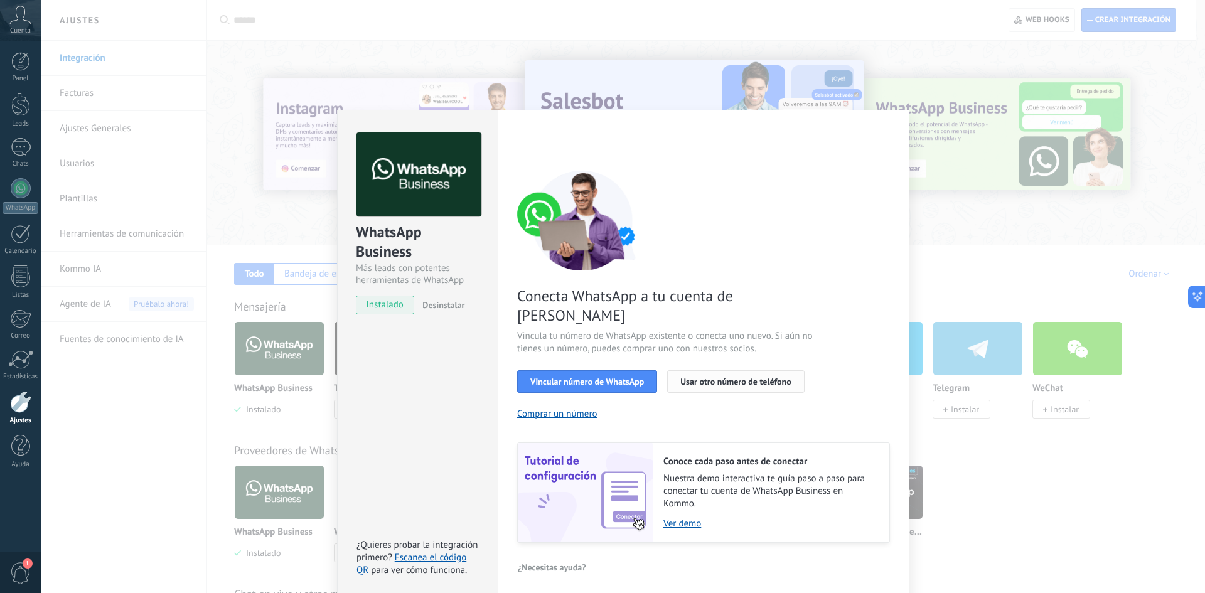
click at [721, 377] on span "Usar otro número de teléfono" at bounding box center [736, 381] width 110 height 9
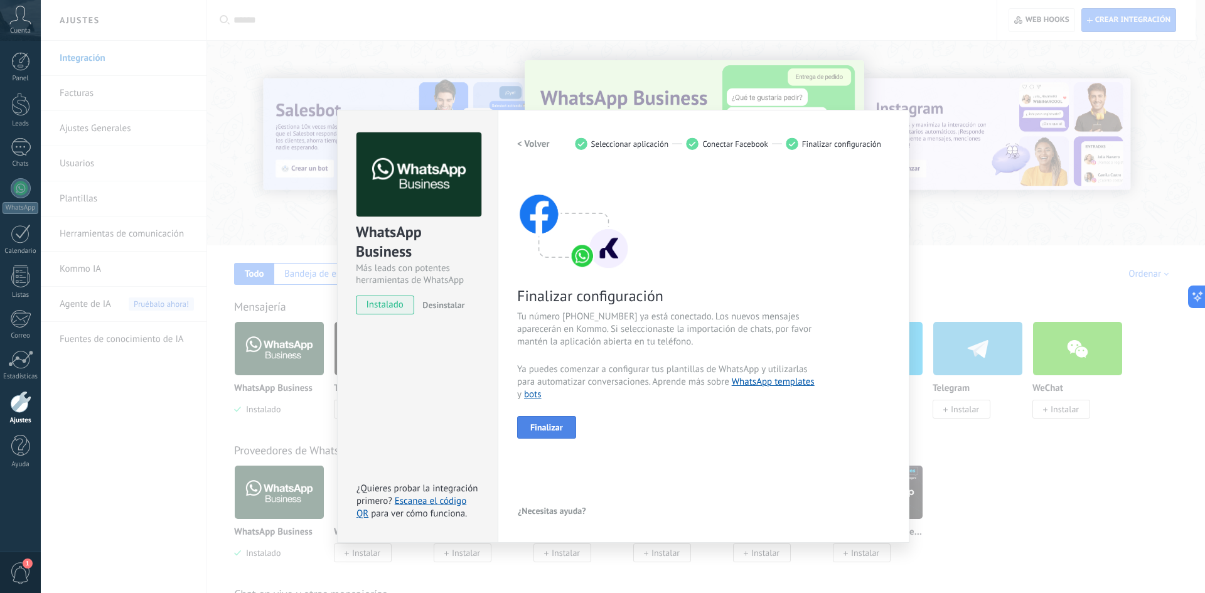
click at [556, 433] on button "Finalizar" at bounding box center [546, 427] width 59 height 23
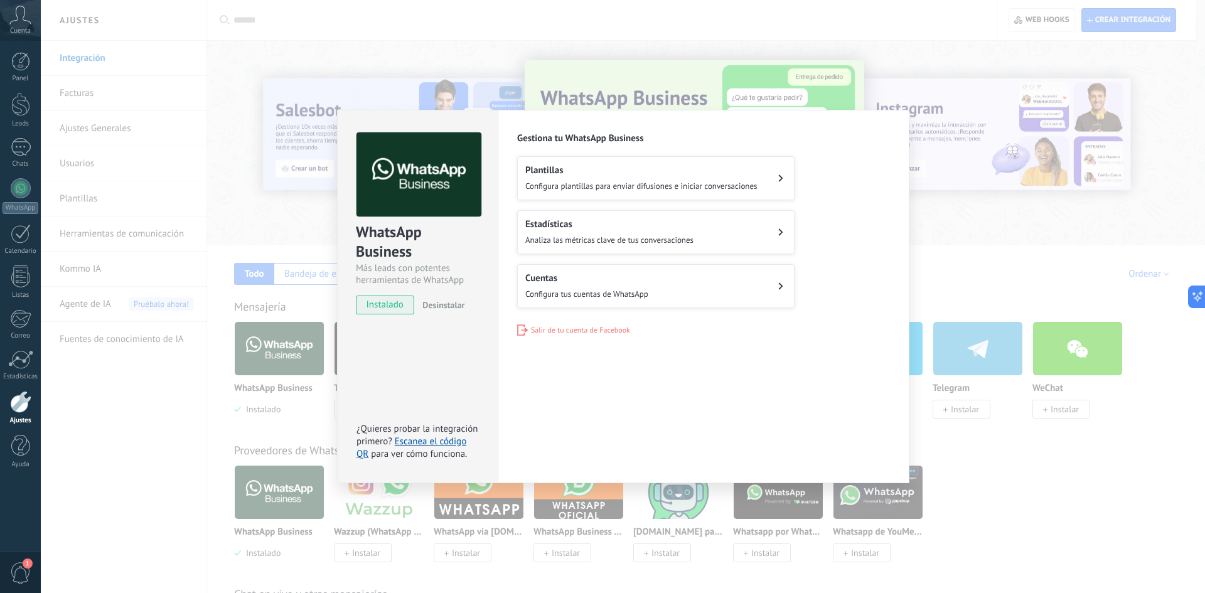
click at [565, 190] on span "Configura plantillas para enviar difusiones e iniciar conversaciones" at bounding box center [641, 186] width 232 height 11
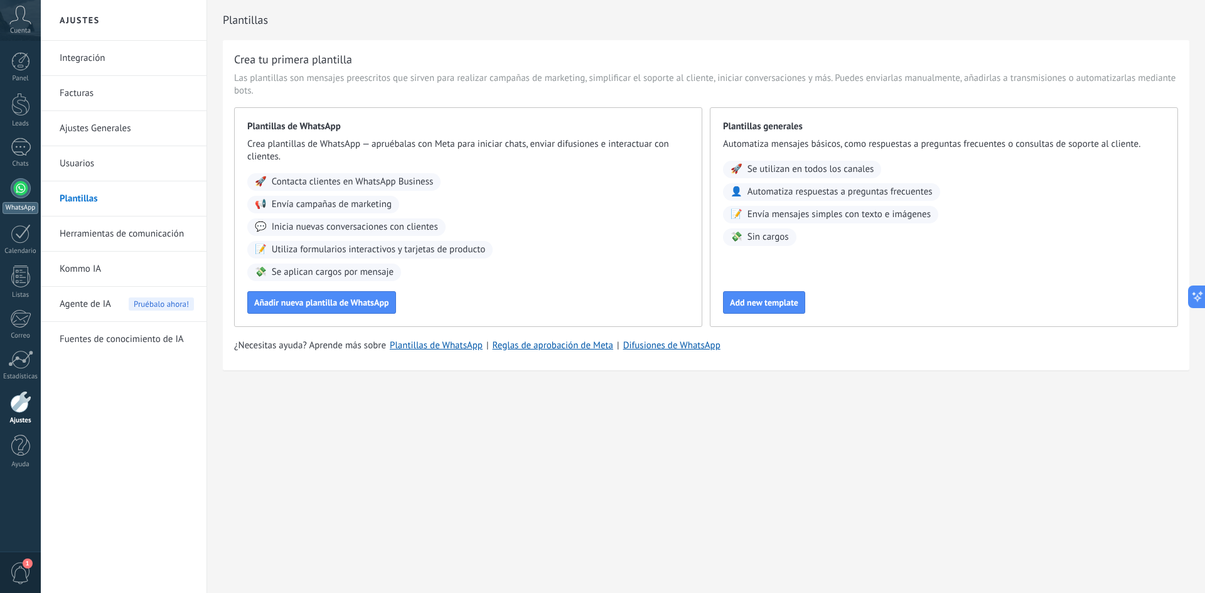
click at [26, 188] on div at bounding box center [21, 188] width 20 height 20
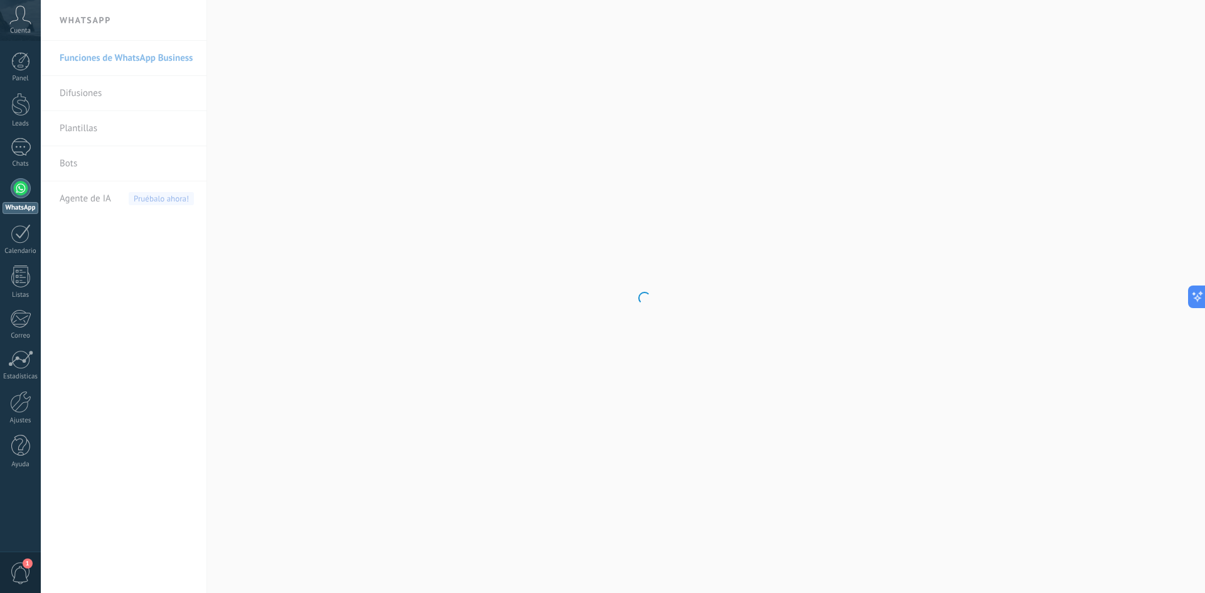
click at [107, 95] on body ".abccls-1,.abccls-2{fill-rule:evenodd}.abccls-2{fill:#fff} .abfcls-1{fill:none}…" at bounding box center [602, 296] width 1205 height 593
click at [79, 93] on link "Difusiones" at bounding box center [127, 93] width 134 height 35
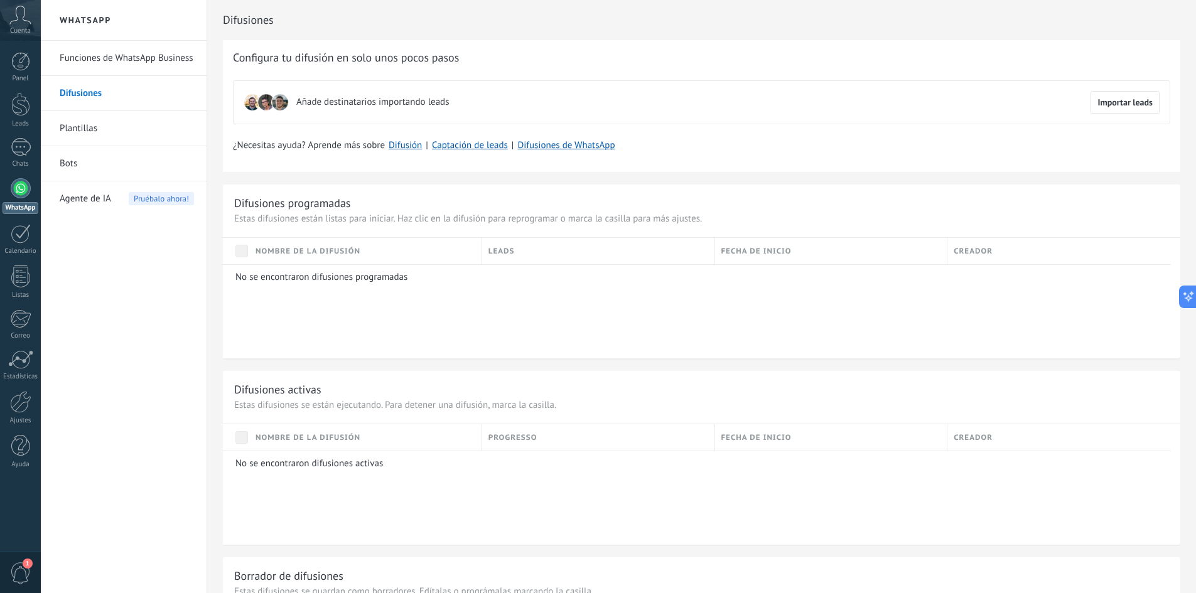
click at [92, 127] on link "Plantillas" at bounding box center [127, 128] width 134 height 35
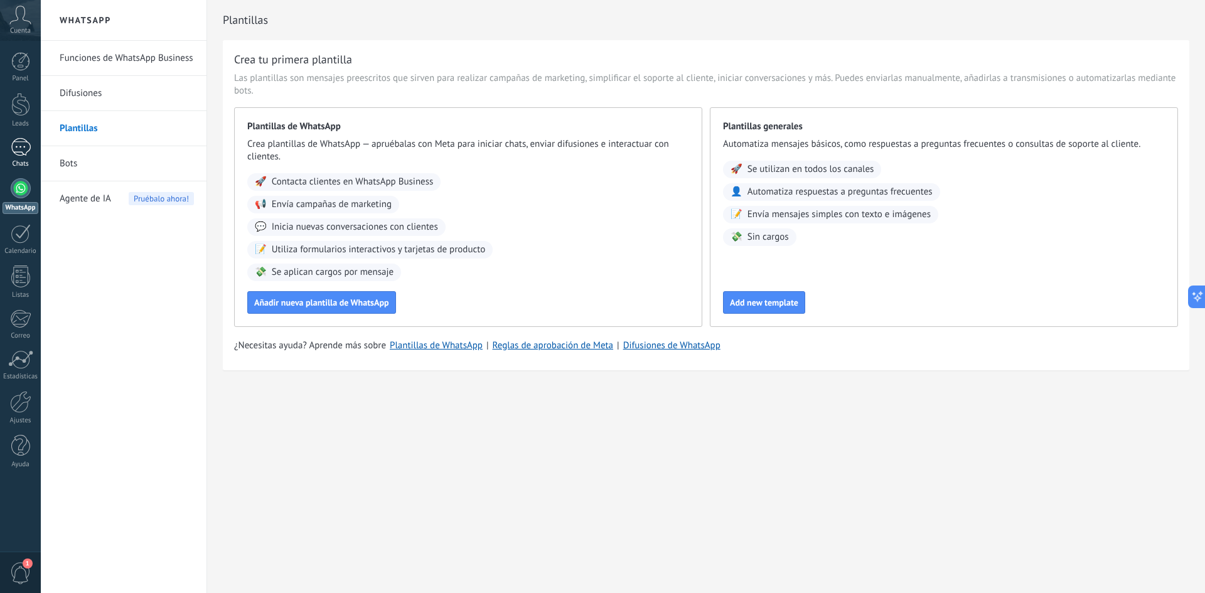
click at [26, 149] on div at bounding box center [21, 147] width 20 height 18
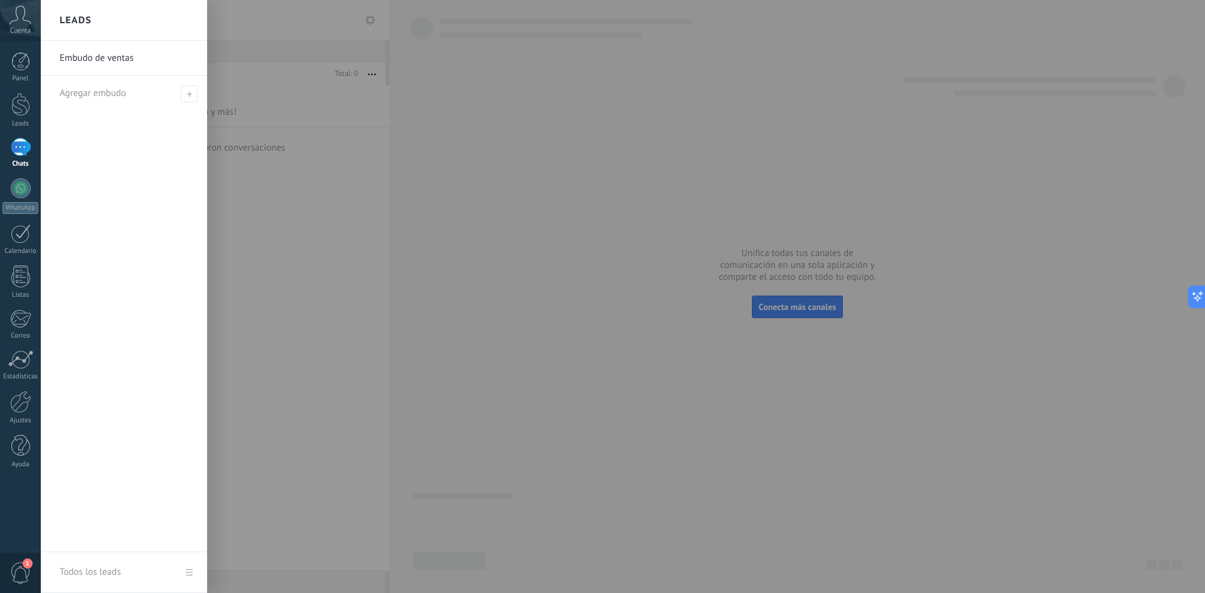
click at [121, 62] on link "Embudo de ventas" at bounding box center [127, 58] width 135 height 35
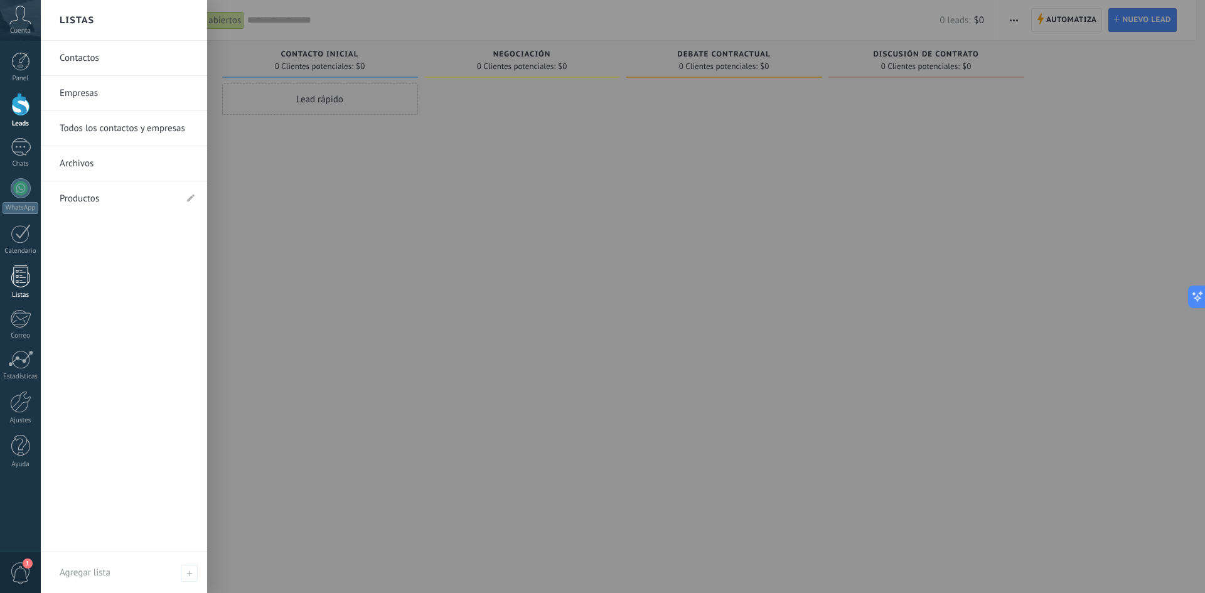
click at [25, 275] on div at bounding box center [20, 277] width 19 height 22
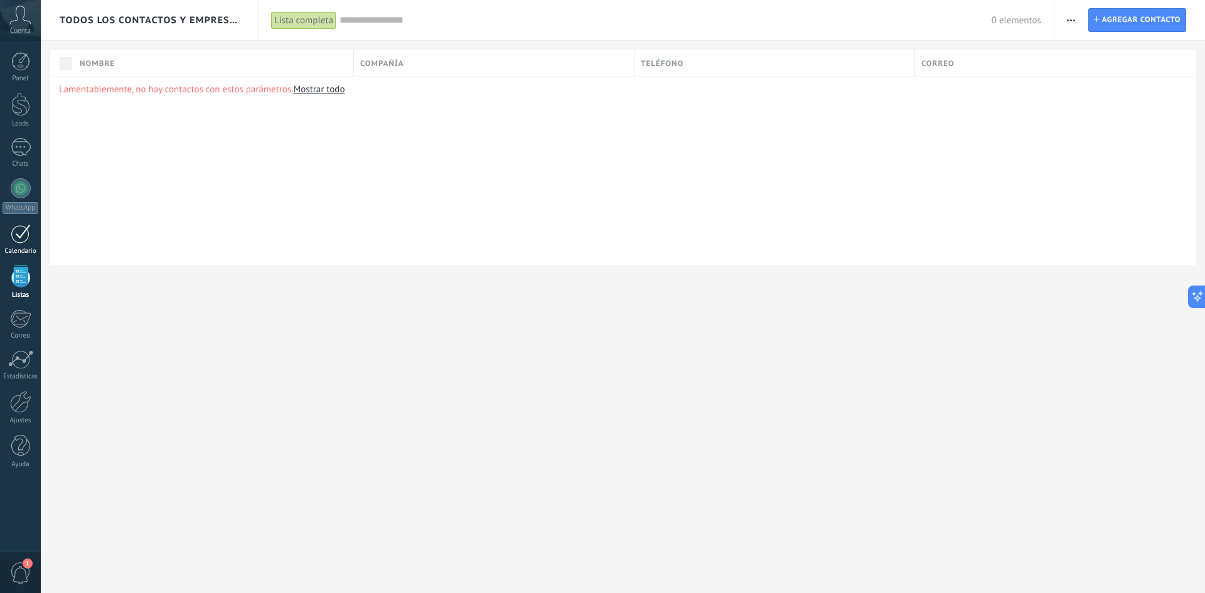
click at [13, 234] on div at bounding box center [21, 233] width 20 height 19
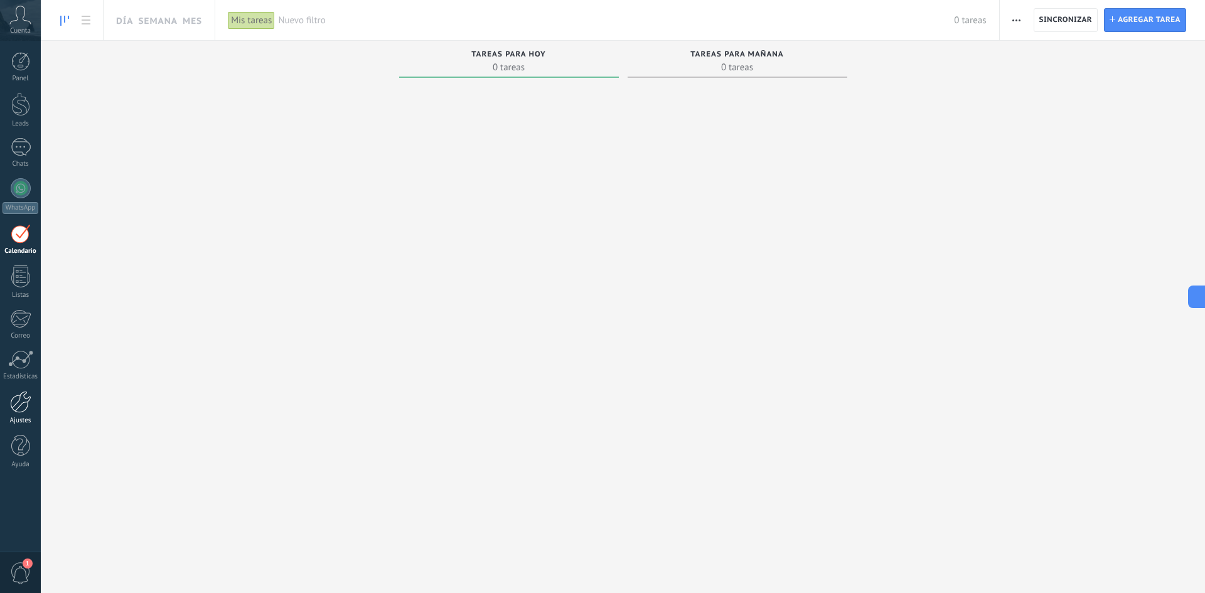
click at [28, 401] on div at bounding box center [20, 402] width 21 height 22
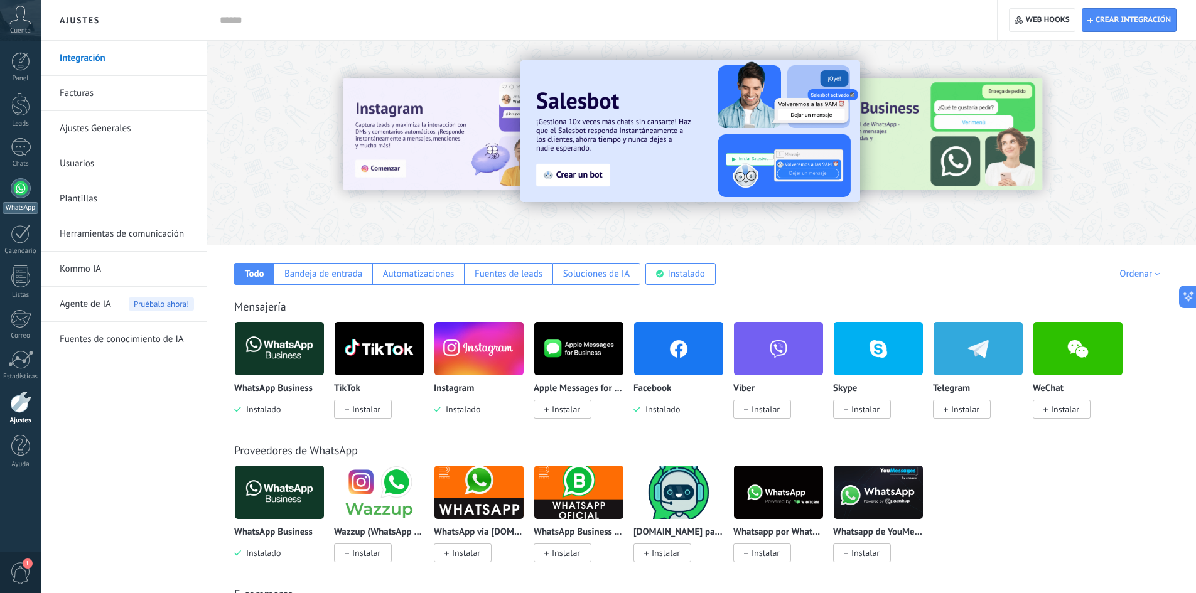
click at [25, 195] on div at bounding box center [21, 188] width 20 height 20
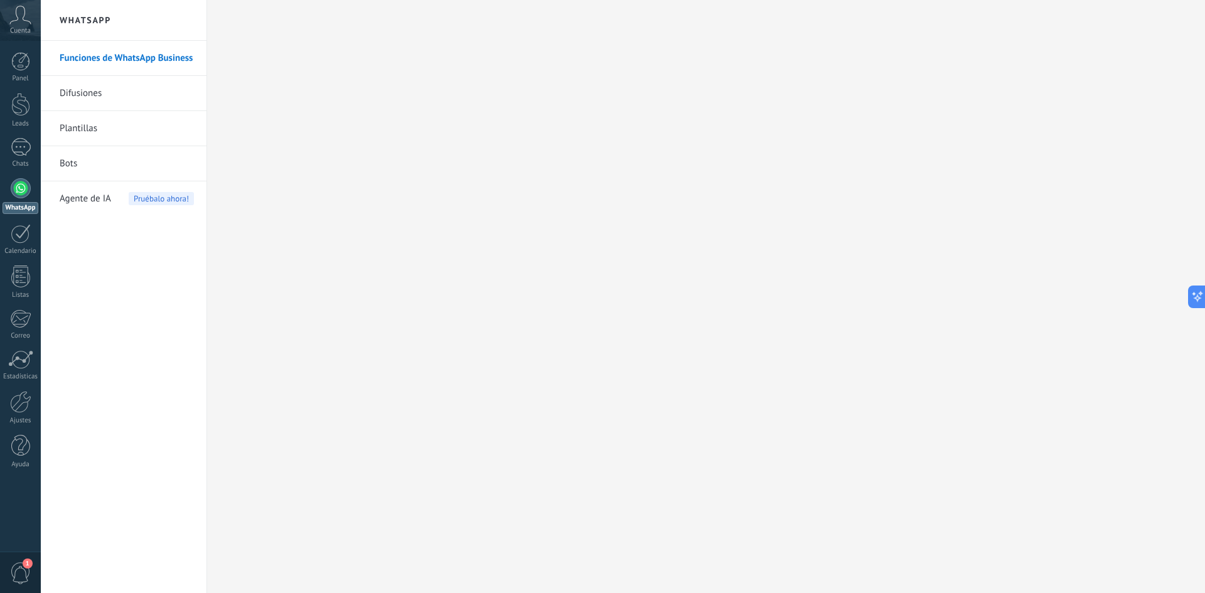
click at [99, 90] on link "Difusiones" at bounding box center [127, 93] width 134 height 35
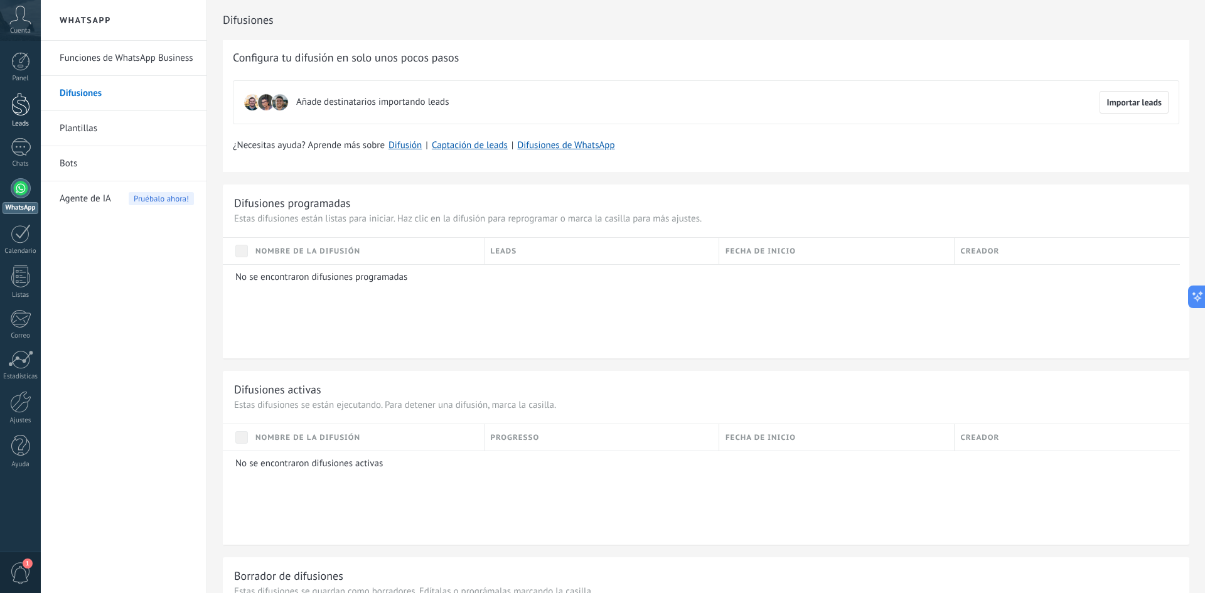
click at [24, 104] on div at bounding box center [20, 104] width 19 height 23
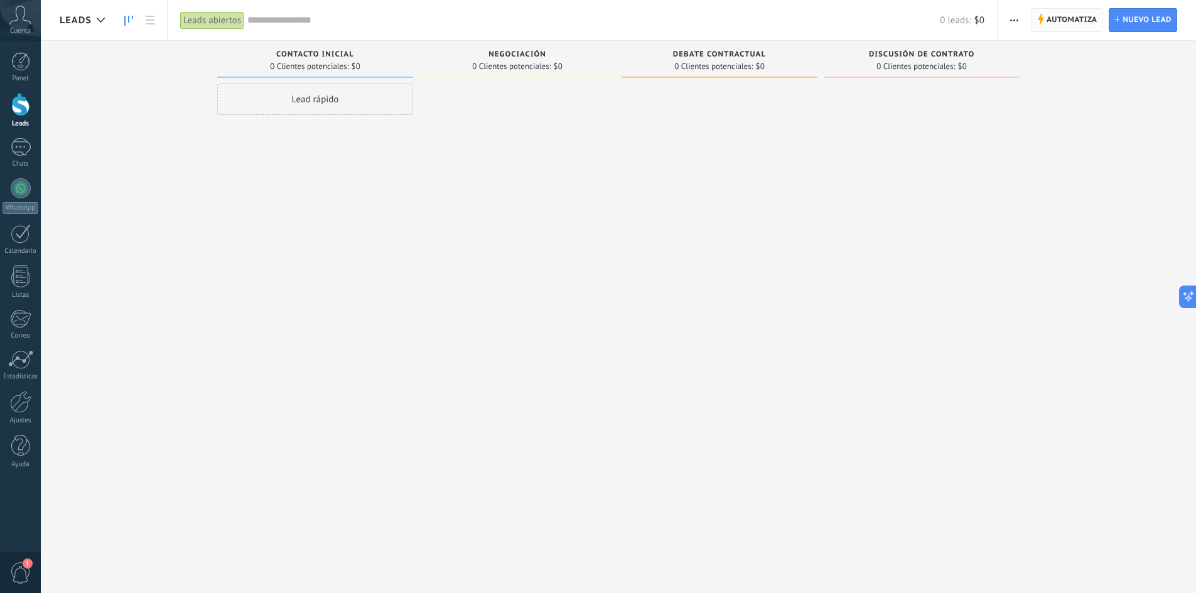
click at [1072, 21] on span "Automatiza" at bounding box center [1072, 20] width 51 height 23
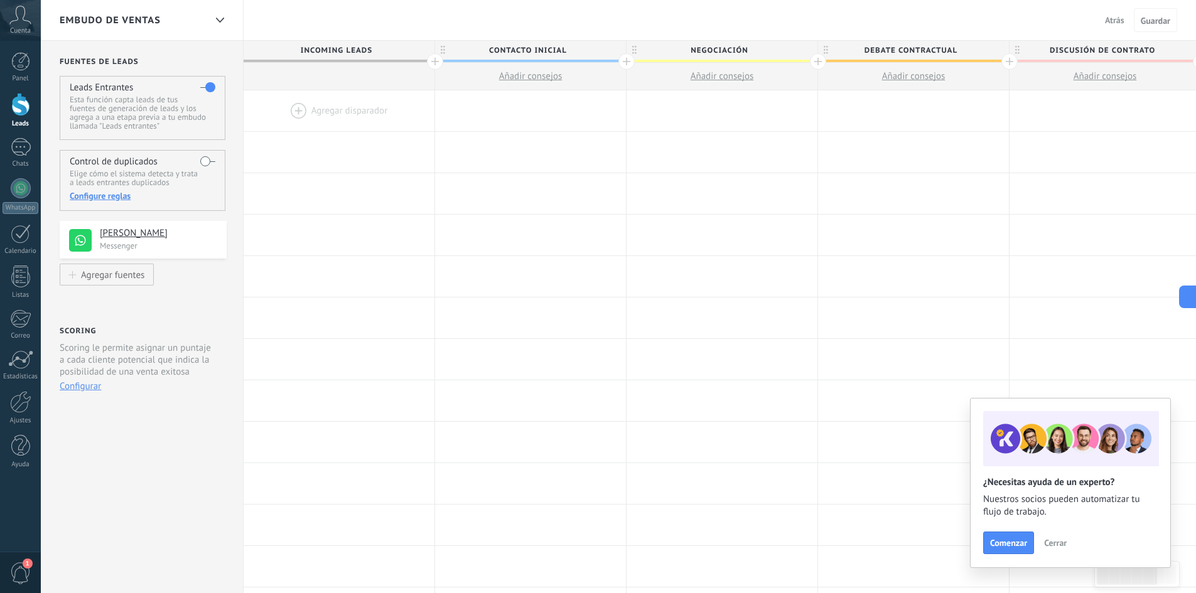
click at [303, 114] on div at bounding box center [339, 110] width 191 height 41
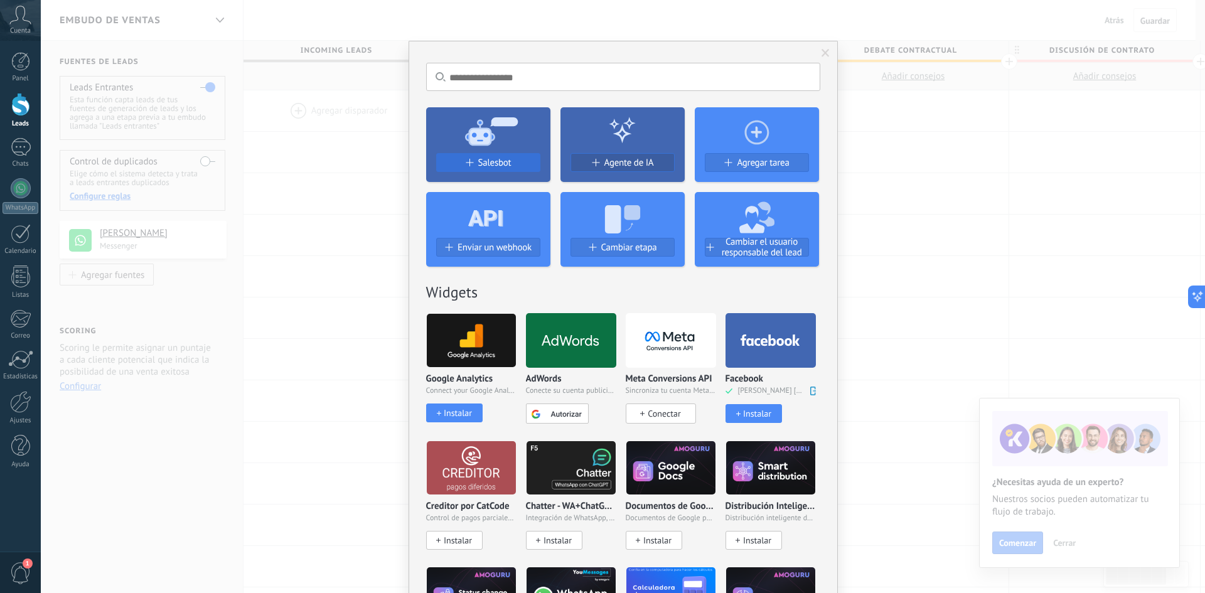
click at [478, 163] on span "Salesbot" at bounding box center [494, 163] width 33 height 11
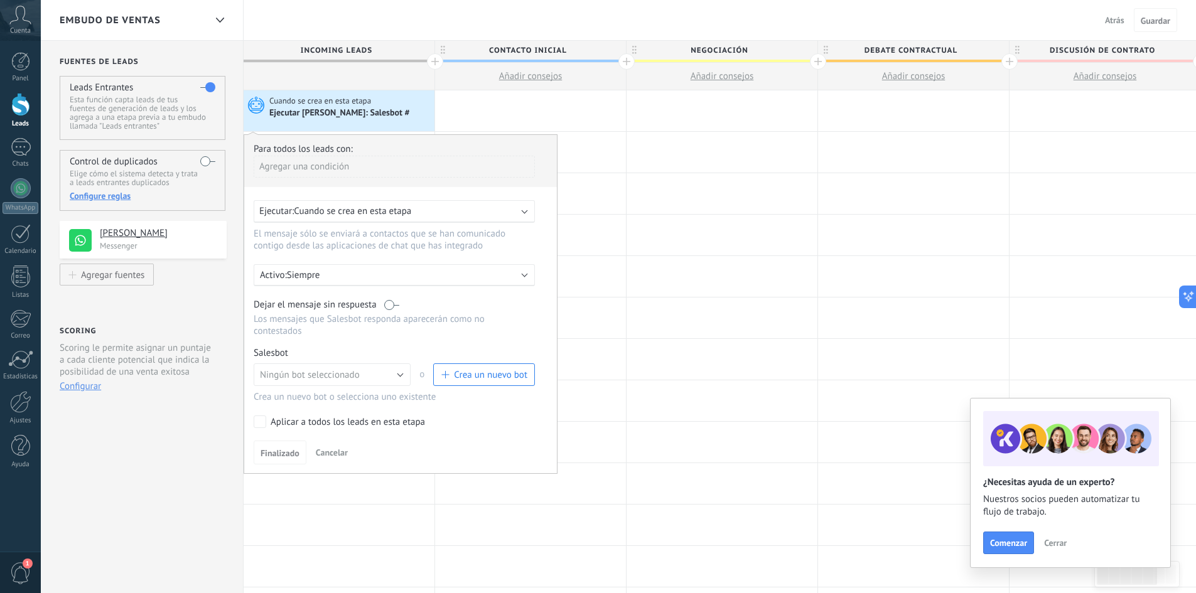
drag, startPoint x: 363, startPoint y: 112, endPoint x: 352, endPoint y: 102, distance: 15.1
click at [352, 102] on span "Cuando se crea en esta etapa" at bounding box center [321, 100] width 104 height 11
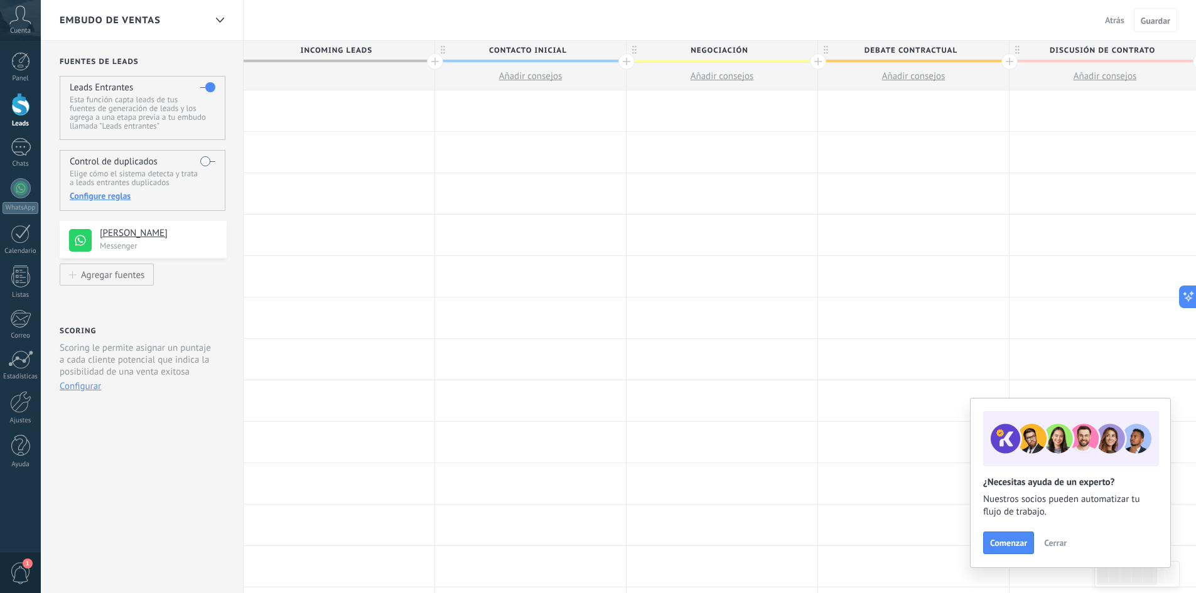
click at [303, 113] on div at bounding box center [339, 110] width 191 height 41
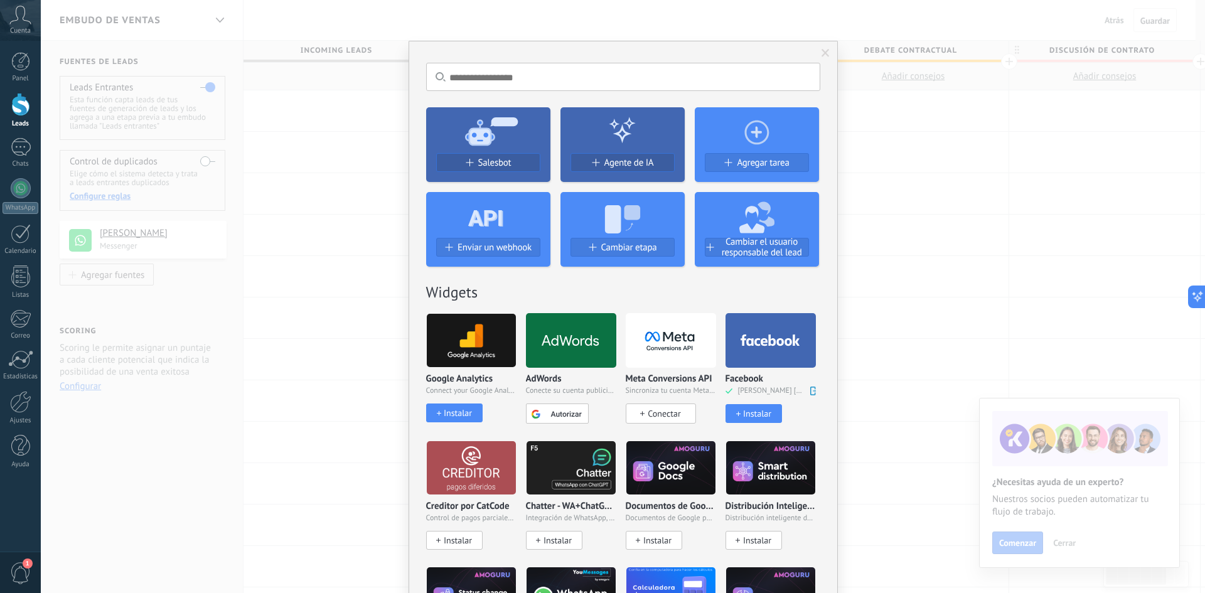
click at [193, 328] on div "No hay resultados Salesbot Agente de IA Agregar tarea Enviar un webhook Cambiar…" at bounding box center [623, 296] width 1165 height 593
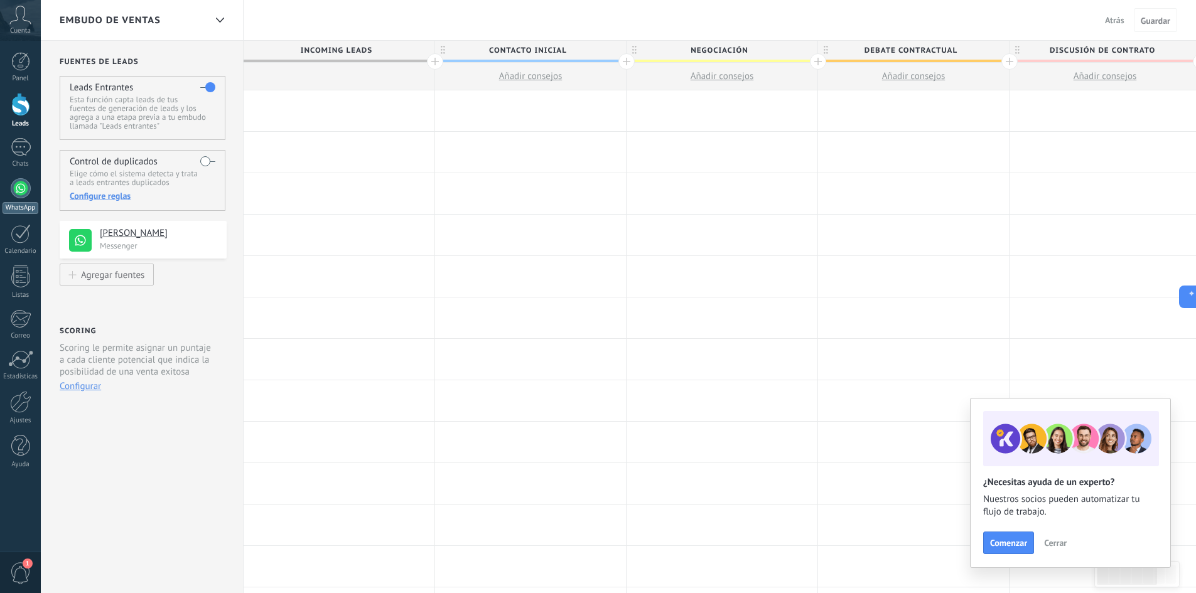
click at [25, 192] on div at bounding box center [21, 188] width 20 height 20
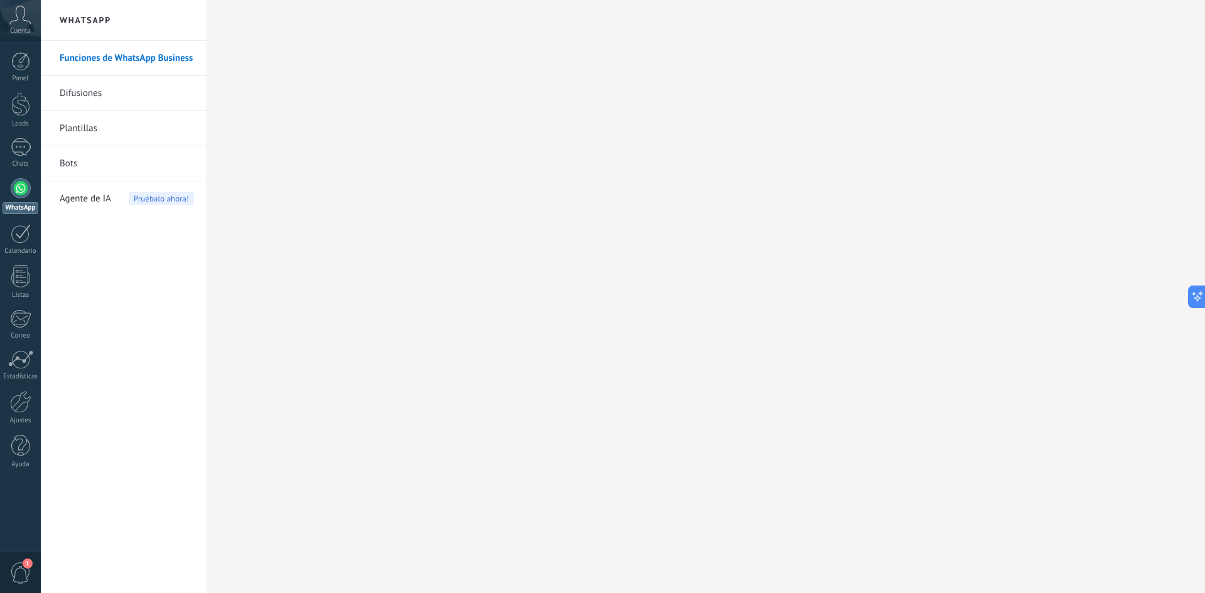
click at [112, 124] on link "Plantillas" at bounding box center [127, 128] width 134 height 35
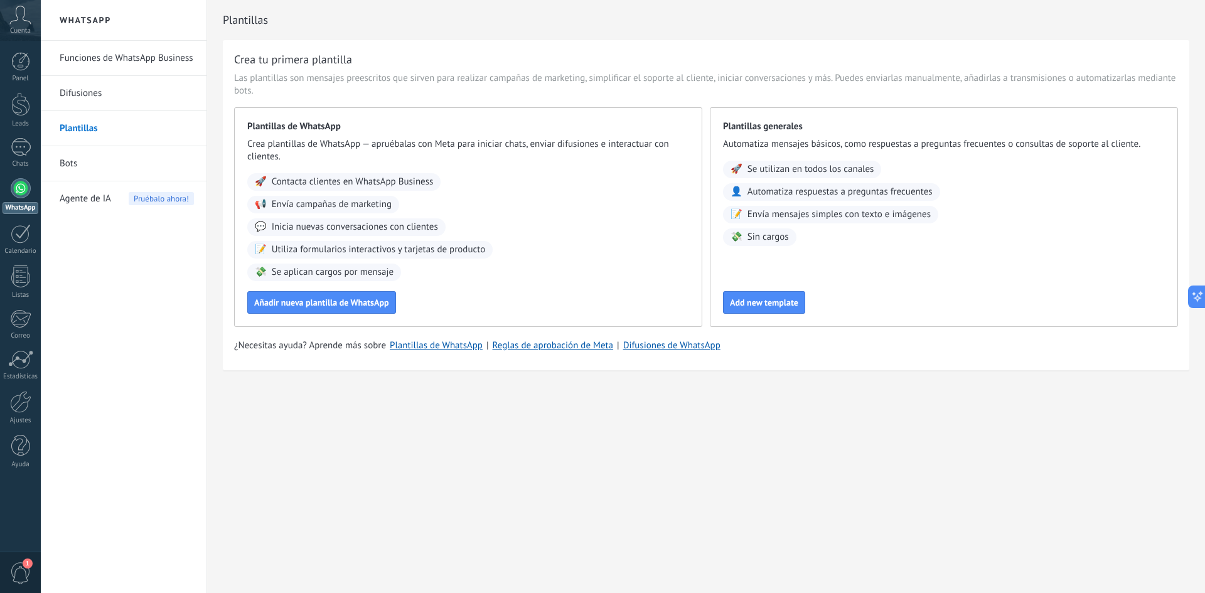
click at [121, 94] on link "Difusiones" at bounding box center [127, 93] width 134 height 35
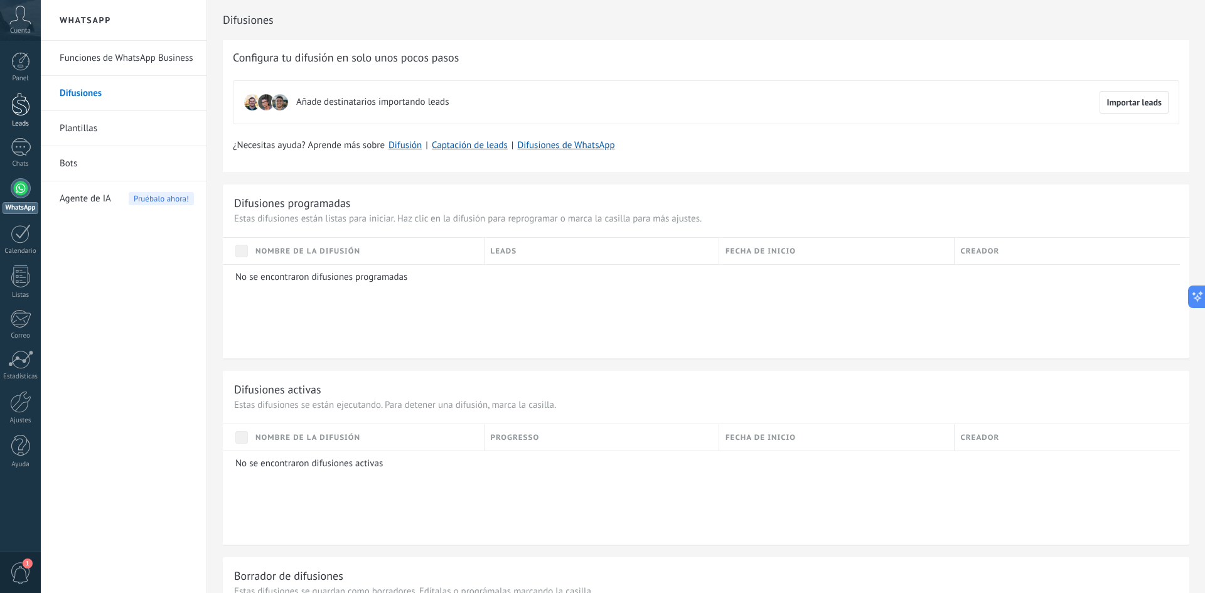
click at [21, 99] on div at bounding box center [20, 104] width 19 height 23
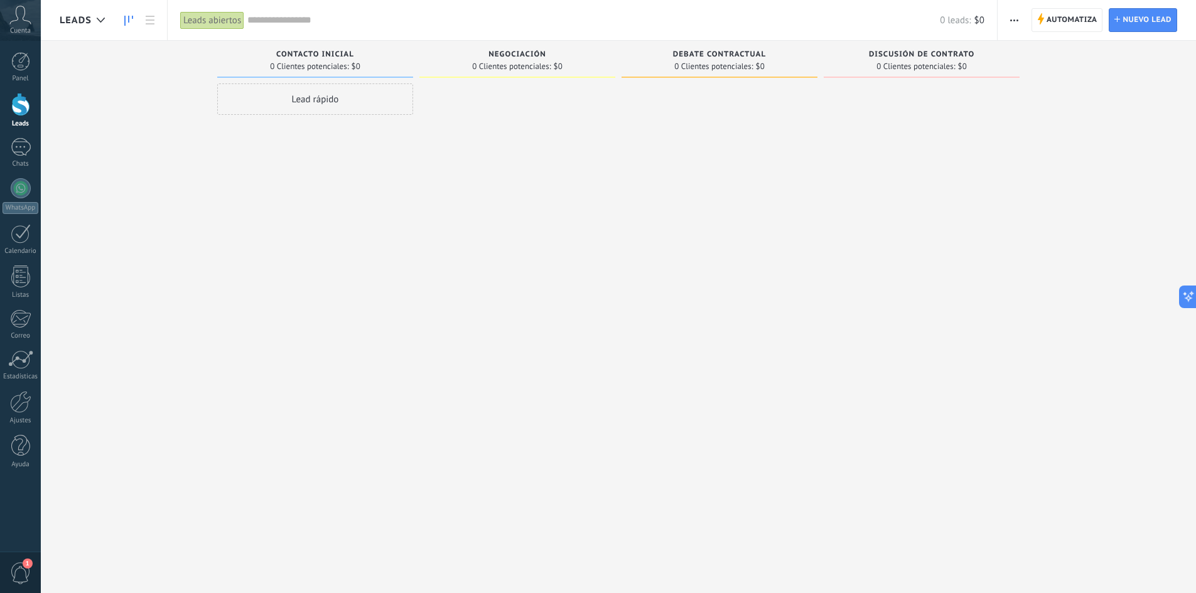
click at [1010, 16] on span "button" at bounding box center [1014, 20] width 8 height 24
click at [1015, 21] on use "button" at bounding box center [1014, 20] width 8 height 2
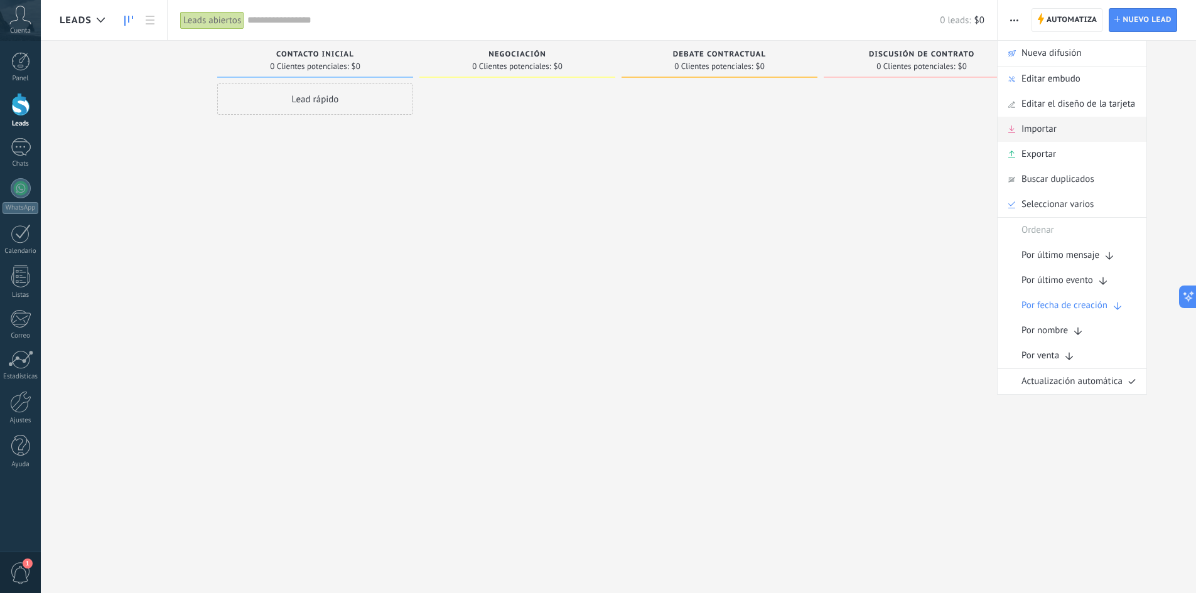
click at [1031, 132] on span "Importar" at bounding box center [1038, 129] width 35 height 25
